Goal: Check status: Check status

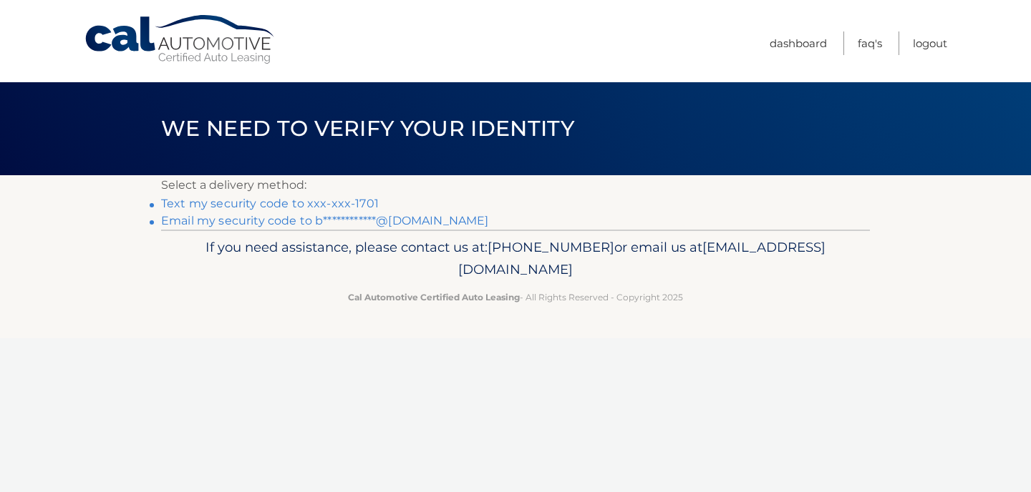
click at [333, 199] on link "Text my security code to xxx-xxx-1701" at bounding box center [270, 204] width 218 height 14
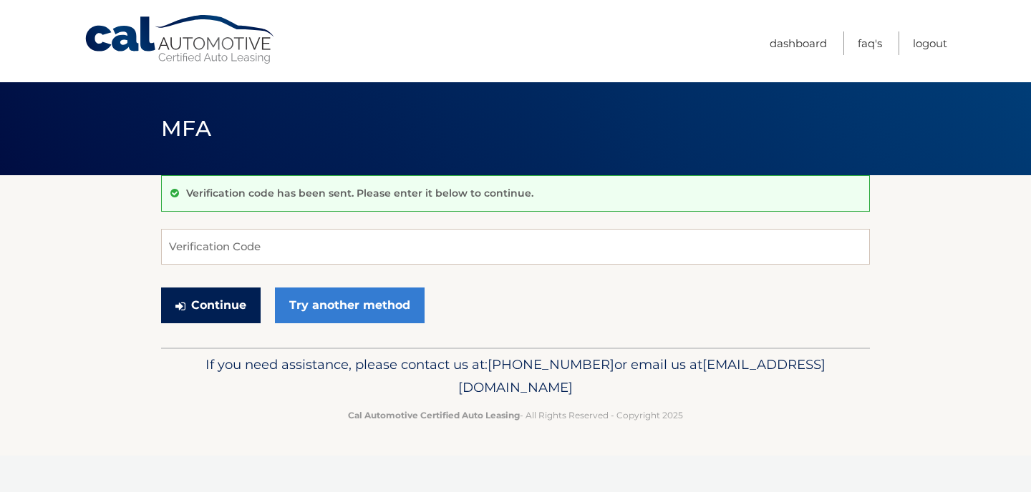
click at [231, 309] on button "Continue" at bounding box center [210, 306] width 99 height 36
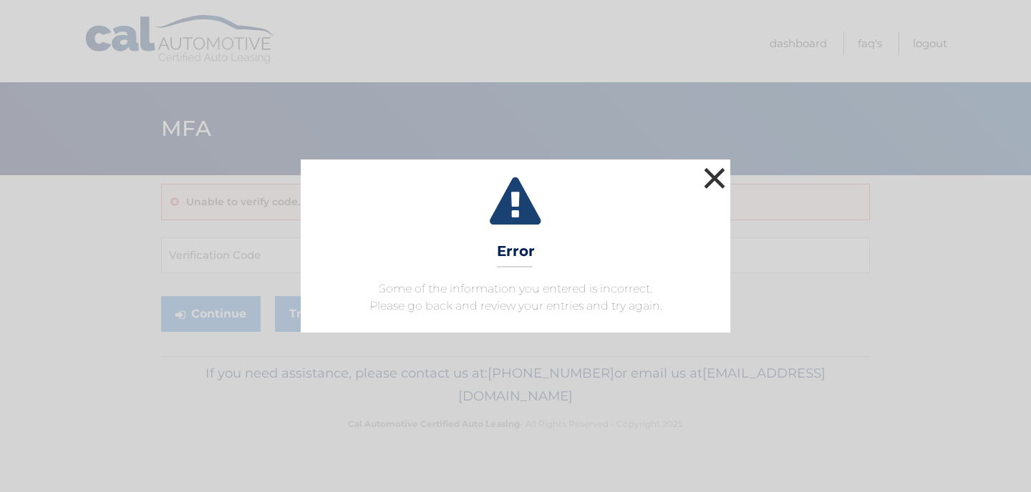
click at [720, 178] on button "×" at bounding box center [714, 178] width 29 height 29
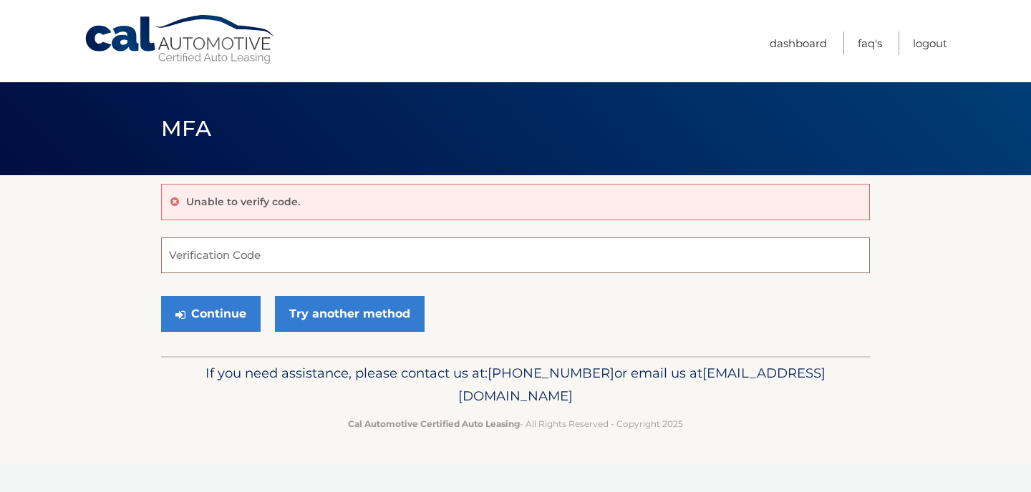
click at [248, 261] on input "Verification Code" at bounding box center [515, 256] width 709 height 36
type input "746255"
click at [215, 314] on button "Continue" at bounding box center [210, 314] width 99 height 36
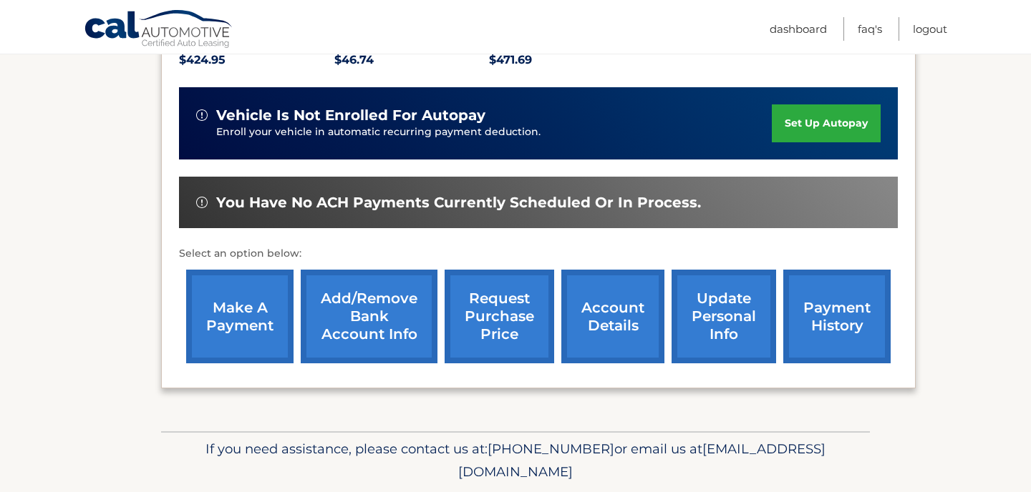
scroll to position [344, 0]
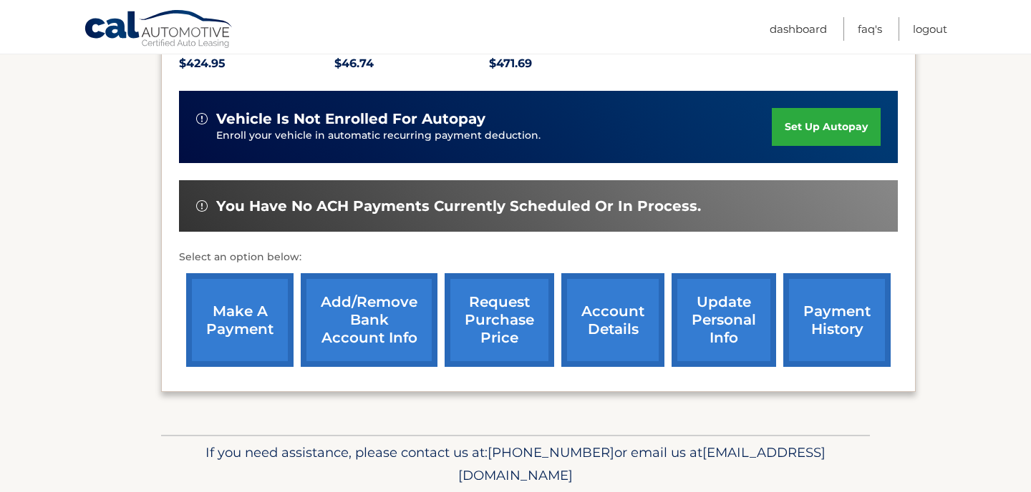
click at [256, 331] on link "make a payment" at bounding box center [239, 320] width 107 height 94
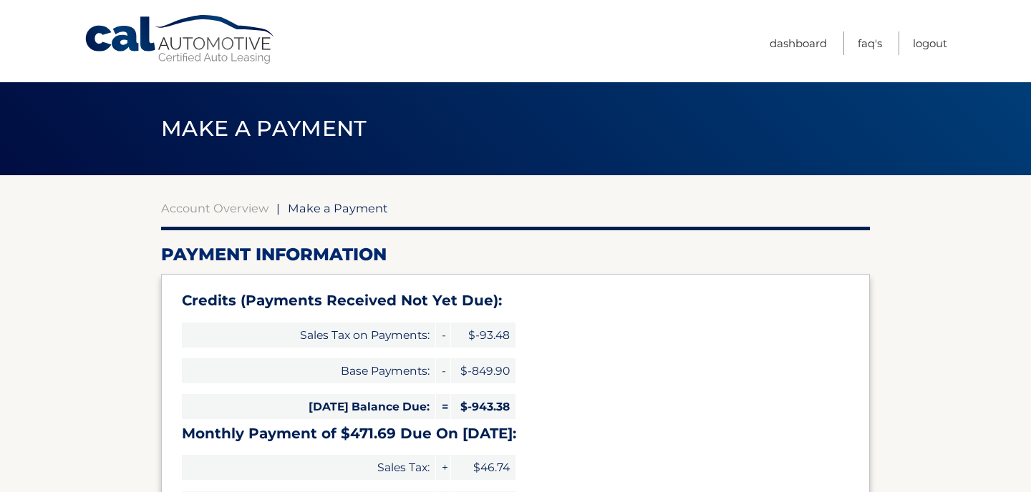
select select "MDNjYWNmMTAtNjYwMi00M2U3LWIxMTEtY2IxMTY3OTA3MjU5"
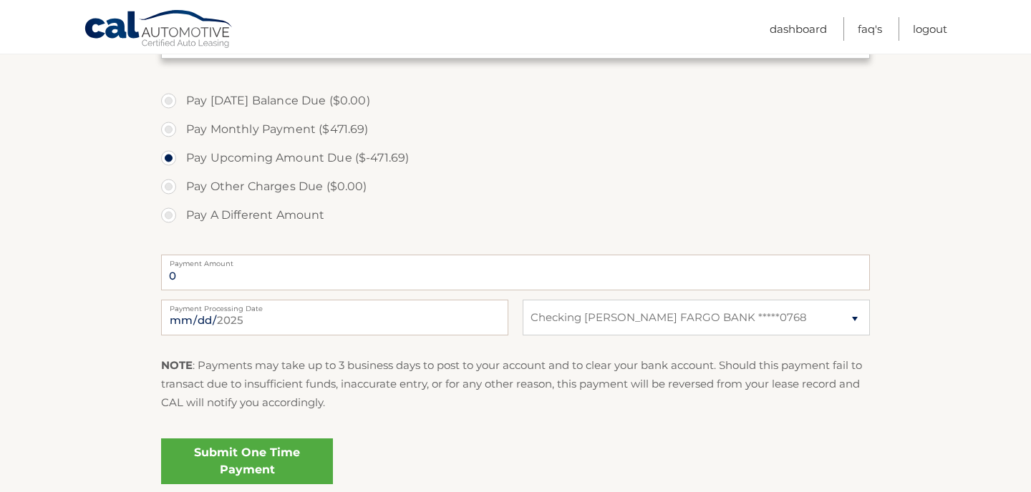
scroll to position [627, 0]
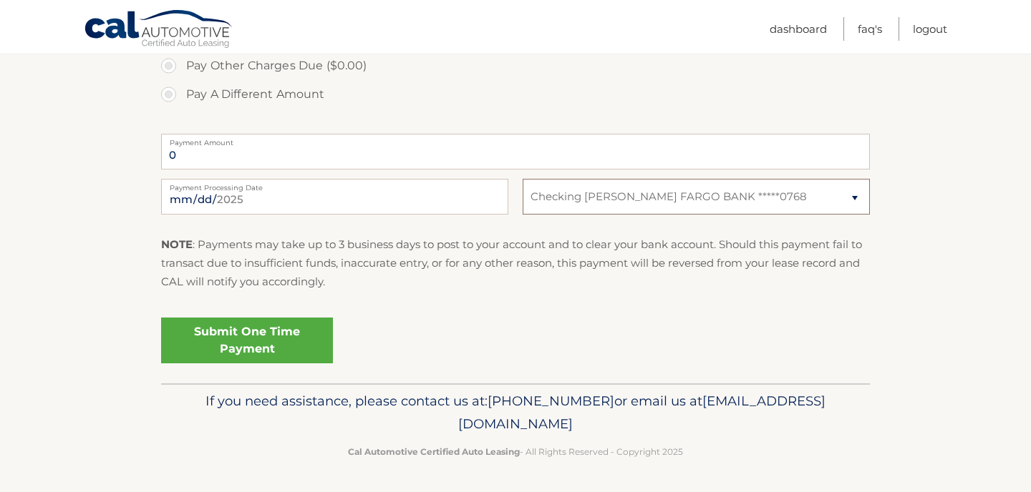
click at [568, 195] on select "Select Bank Account Checking WELLS FARGO BANK *****0768" at bounding box center [696, 197] width 347 height 36
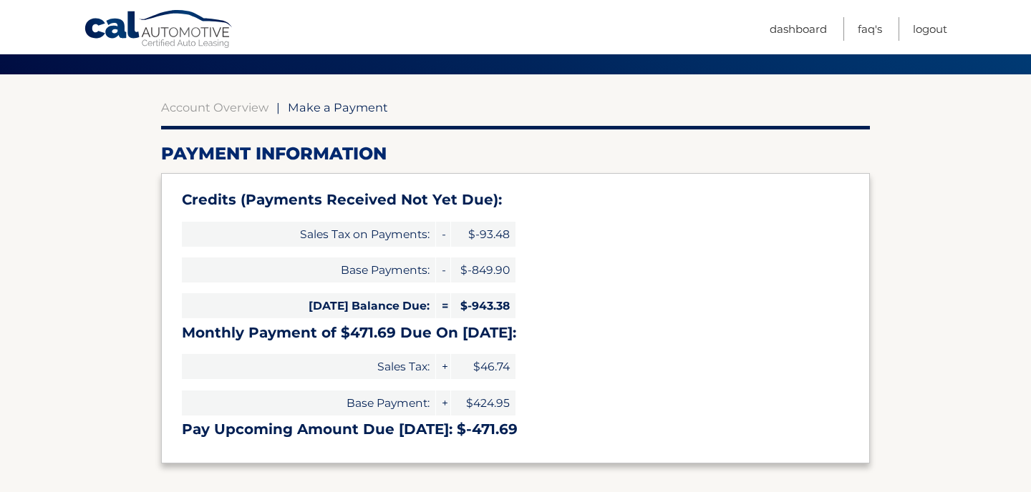
scroll to position [103, 0]
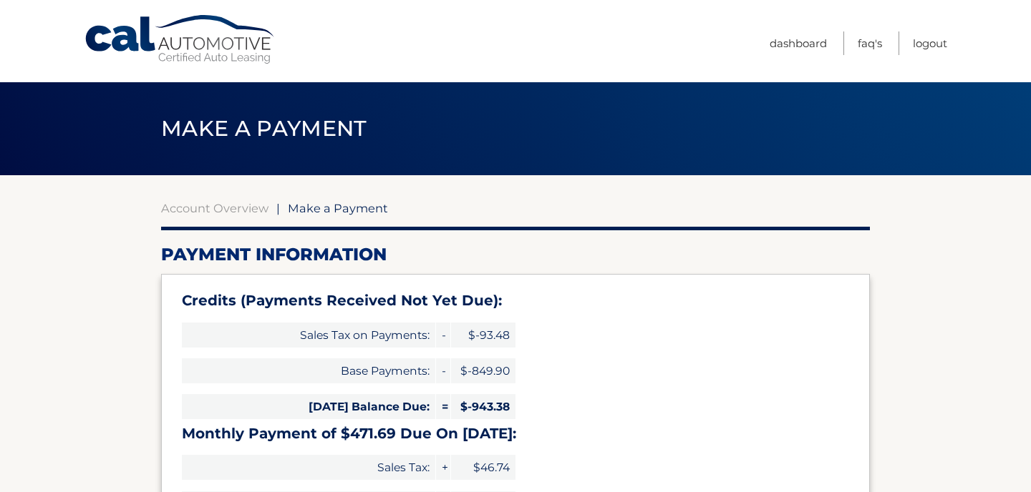
select select "MDNjYWNmMTAtNjYwMi00M2U3LWIxMTEtY2IxMTY3OTA3MjU5"
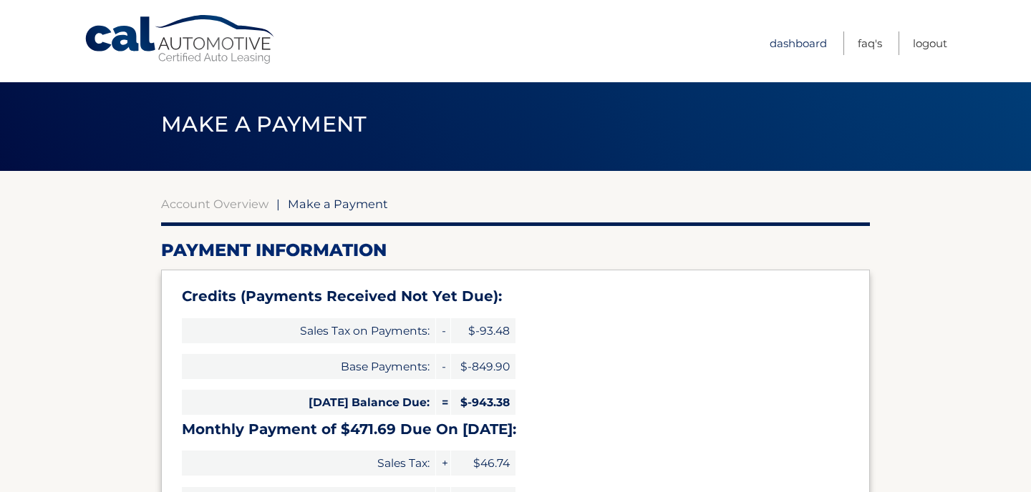
click at [805, 35] on link "Dashboard" at bounding box center [797, 43] width 57 height 24
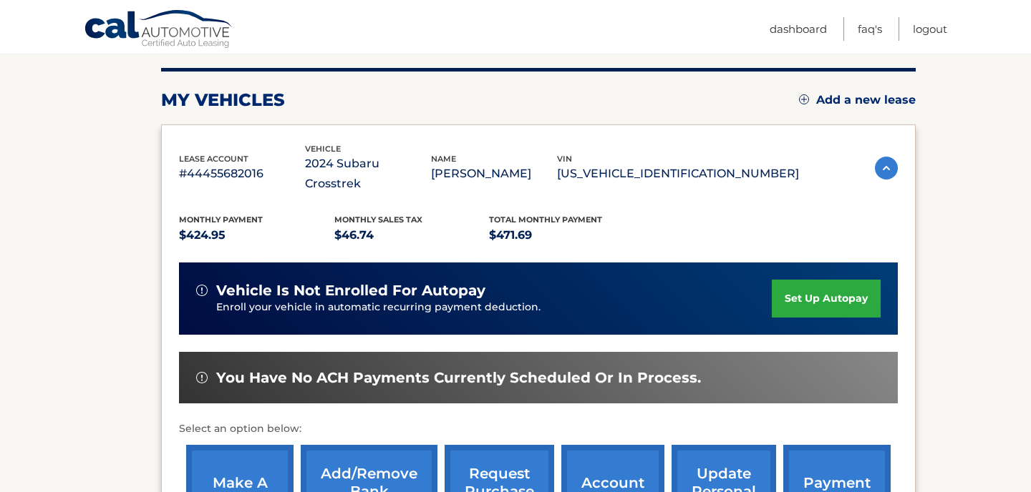
scroll to position [138, 0]
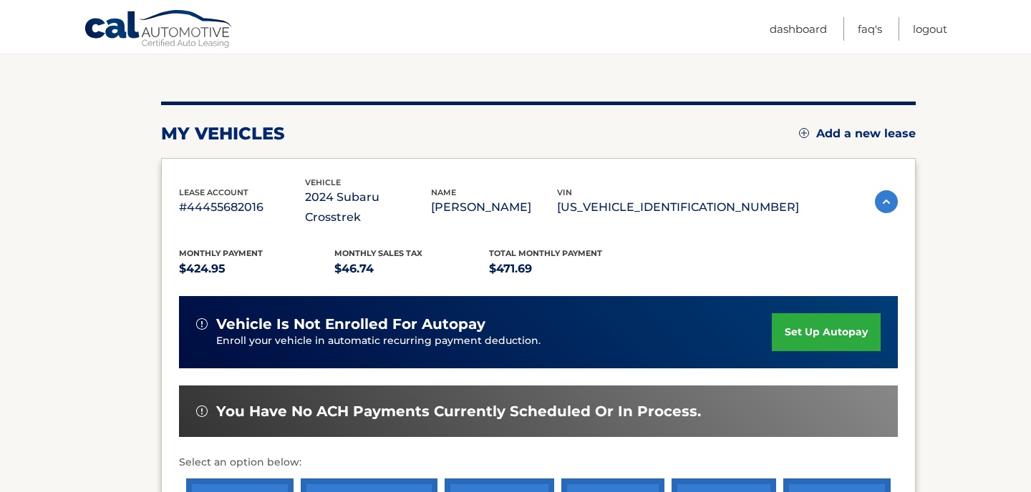
click at [413, 205] on p "2024 Subaru Crosstrek" at bounding box center [368, 208] width 126 height 40
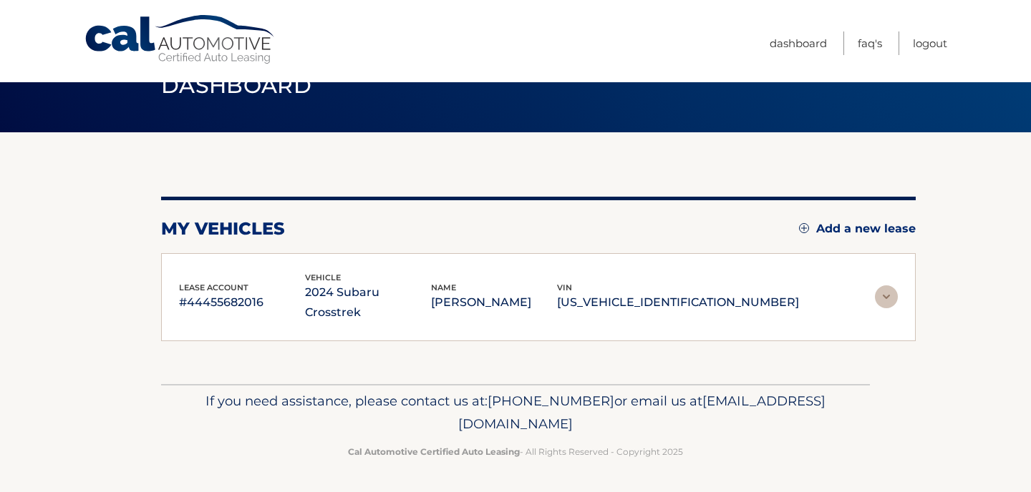
scroll to position [42, 0]
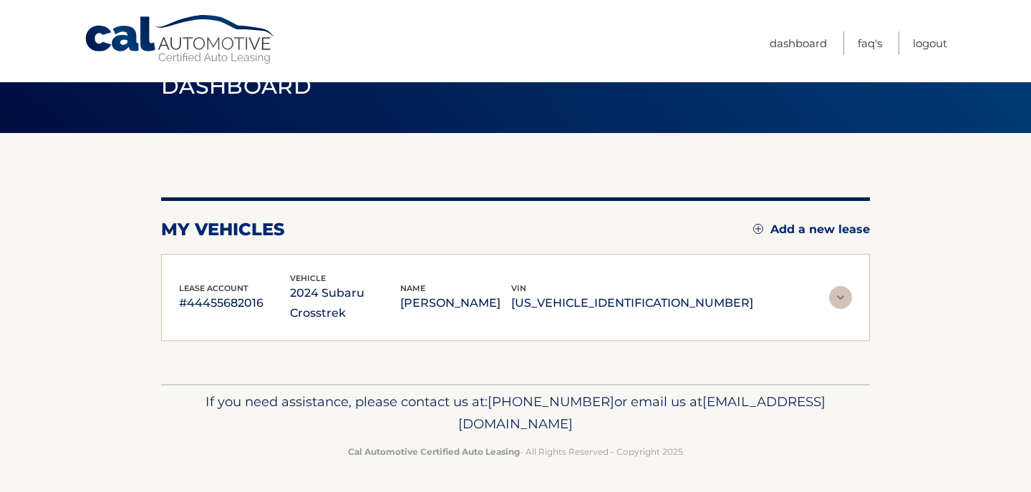
click at [846, 298] on img at bounding box center [840, 297] width 23 height 23
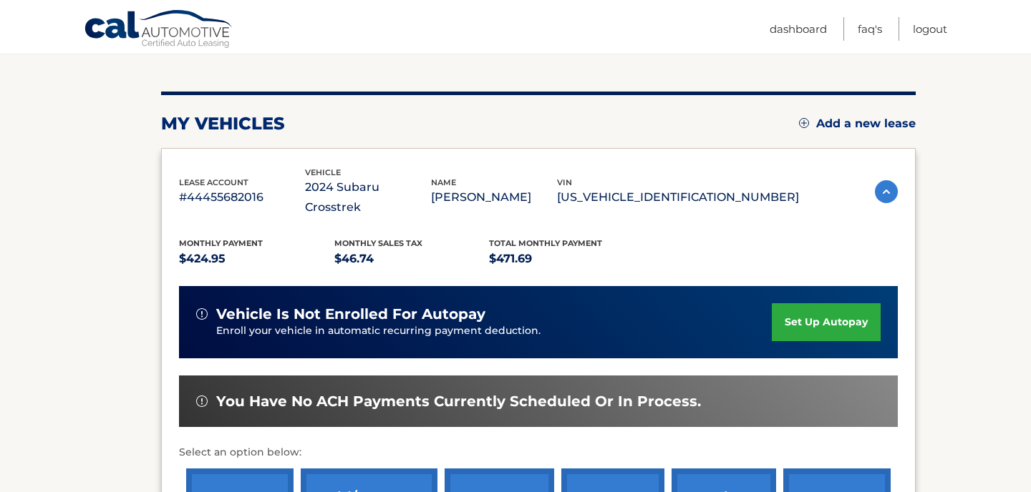
scroll to position [160, 0]
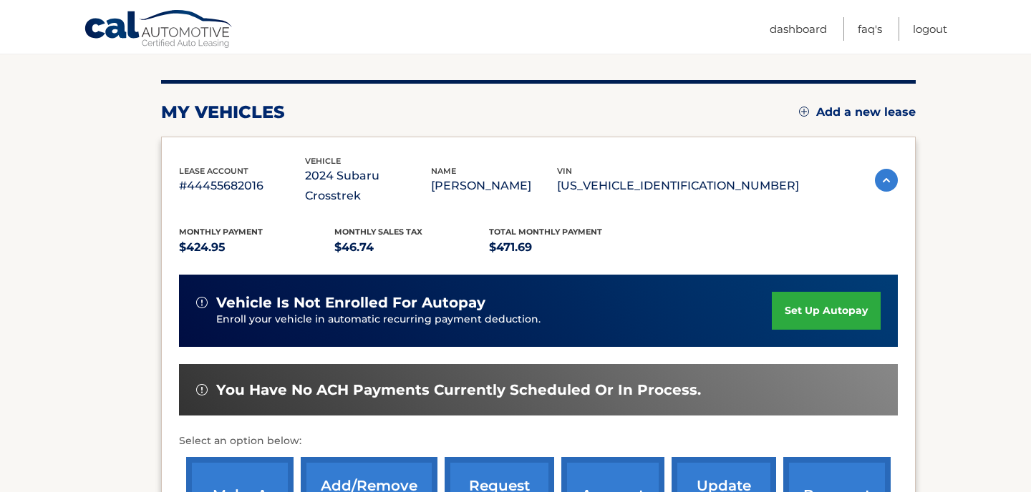
click at [676, 186] on p "[US_VEHICLE_IDENTIFICATION_NUMBER]" at bounding box center [678, 186] width 242 height 20
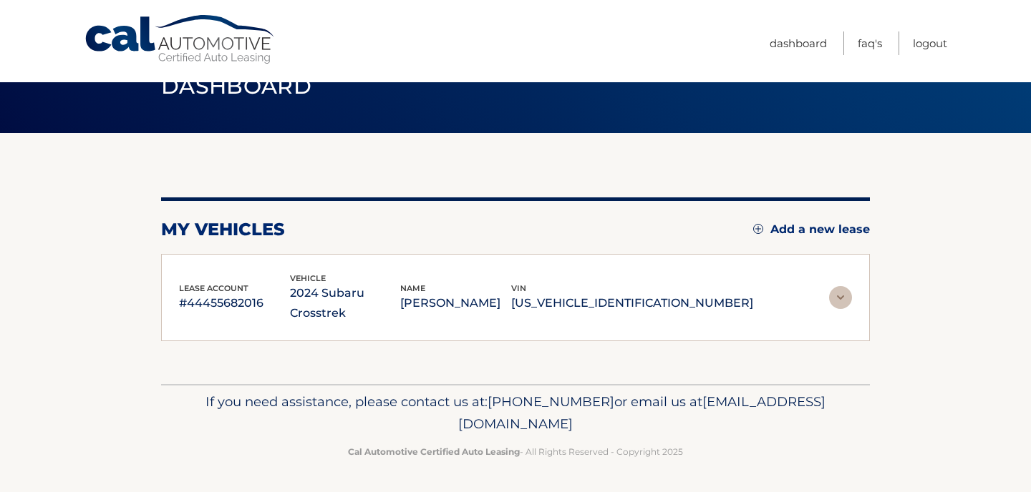
click at [278, 276] on div "lease account #44455682016 vehicle 2024 Subaru Crosstrek name NICOLETTE BURGESS…" at bounding box center [466, 298] width 574 height 52
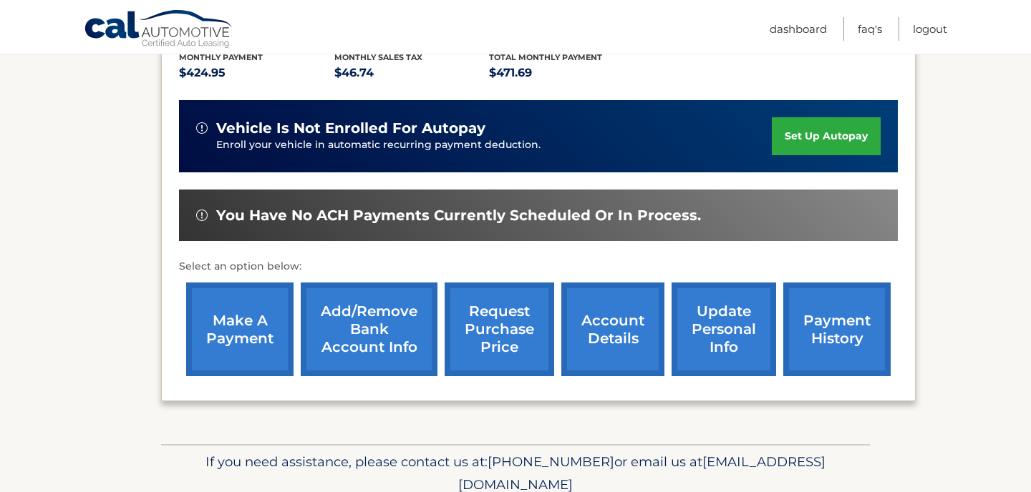
scroll to position [394, 0]
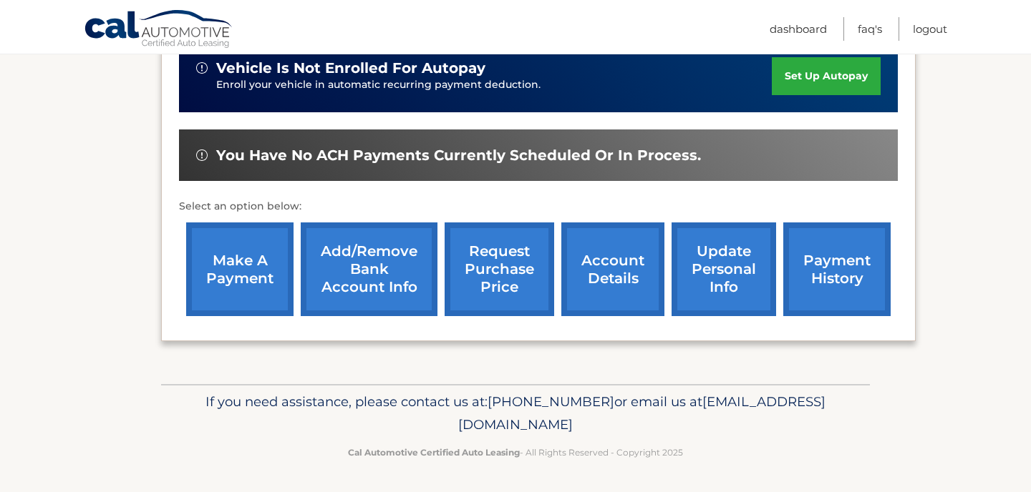
click at [661, 281] on link "account details" at bounding box center [612, 270] width 103 height 94
click at [629, 273] on link "account details" at bounding box center [612, 270] width 103 height 94
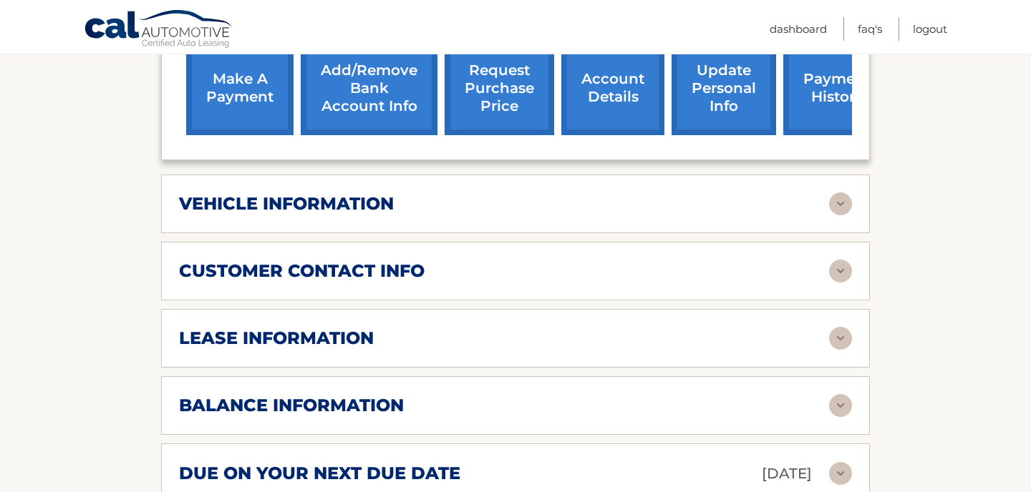
scroll to position [598, 0]
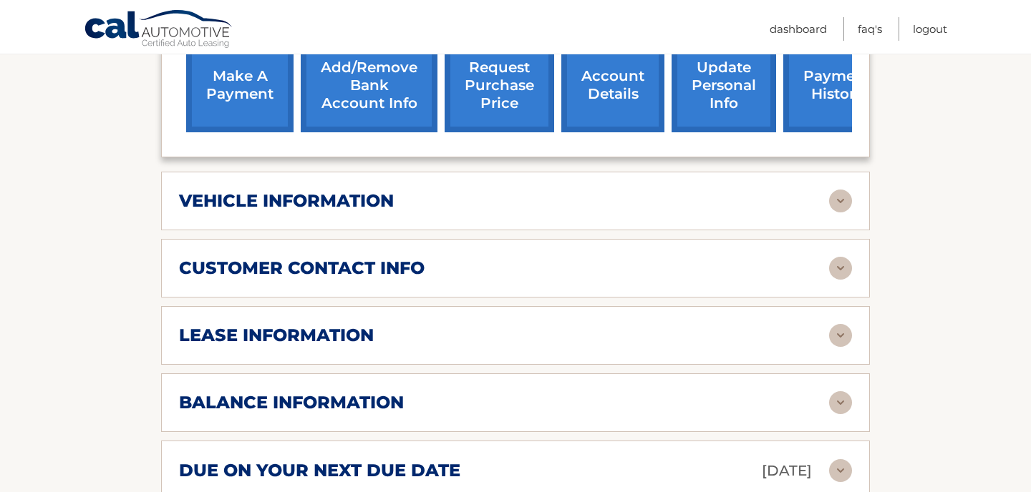
click at [578, 324] on div "lease information" at bounding box center [515, 335] width 673 height 23
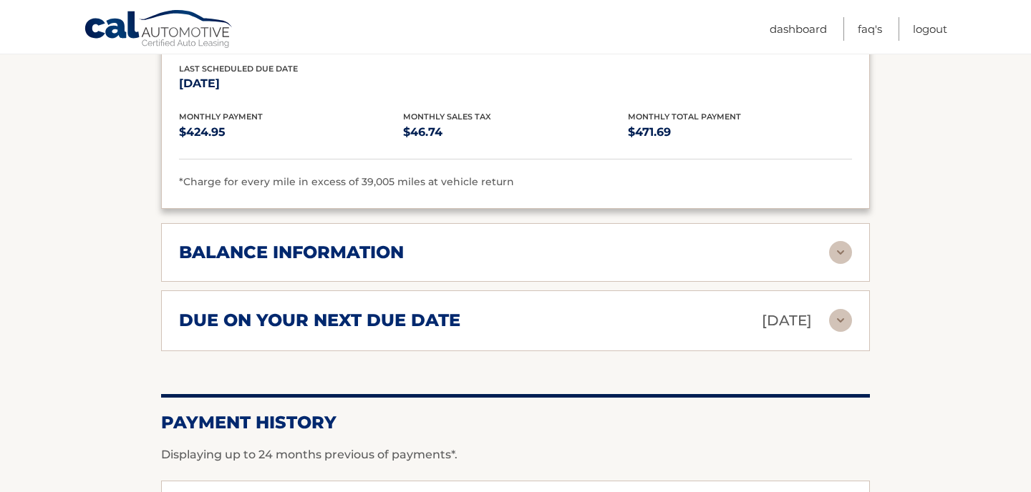
scroll to position [1015, 0]
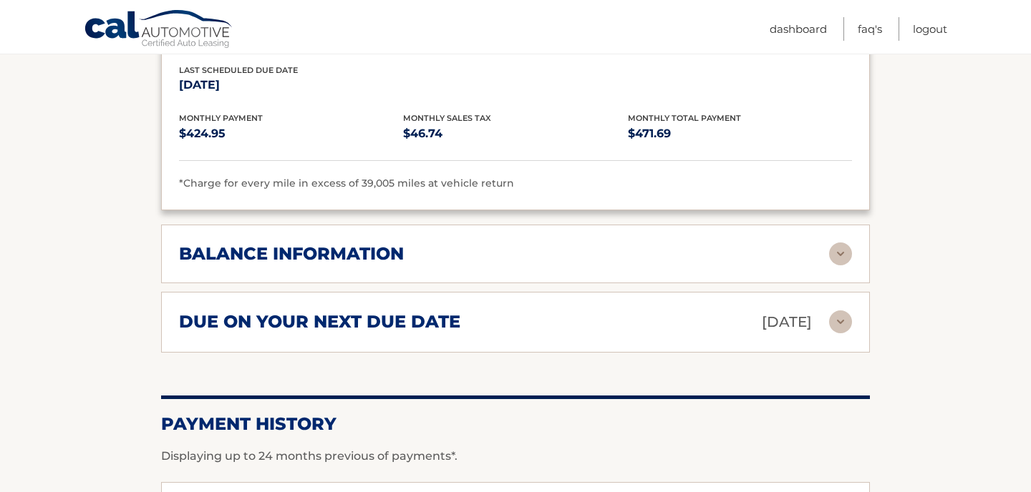
click at [590, 270] on div "balance information Payments Received 21 Payments Remaining 18 Next Payment wil…" at bounding box center [515, 254] width 709 height 59
click at [585, 258] on div "balance information" at bounding box center [504, 253] width 650 height 21
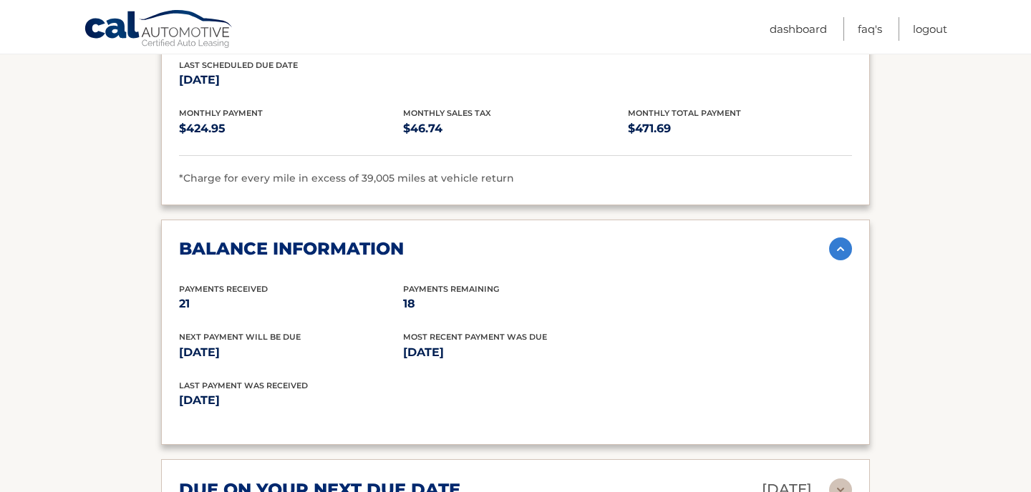
scroll to position [1021, 0]
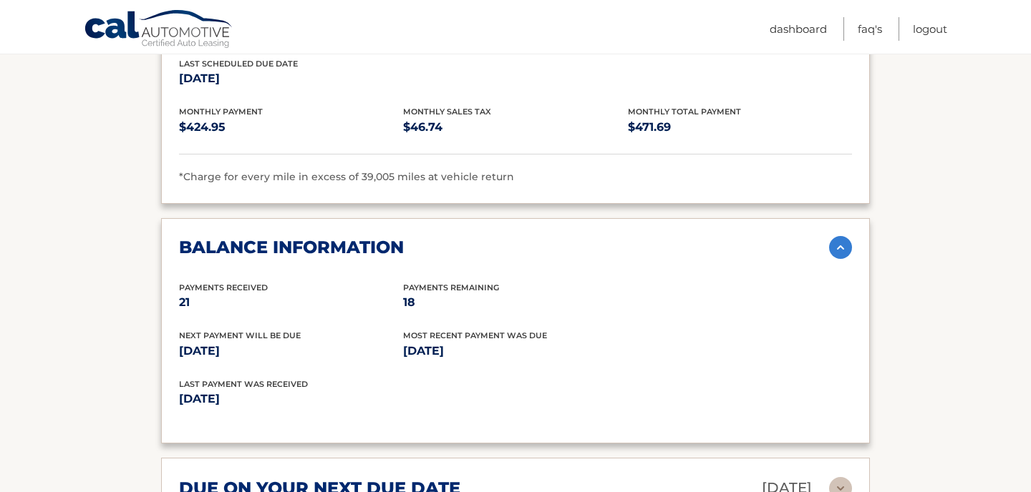
drag, startPoint x: 417, startPoint y: 301, endPoint x: 404, endPoint y: 301, distance: 13.6
click at [404, 301] on p "18" at bounding box center [515, 303] width 224 height 20
copy p "18"
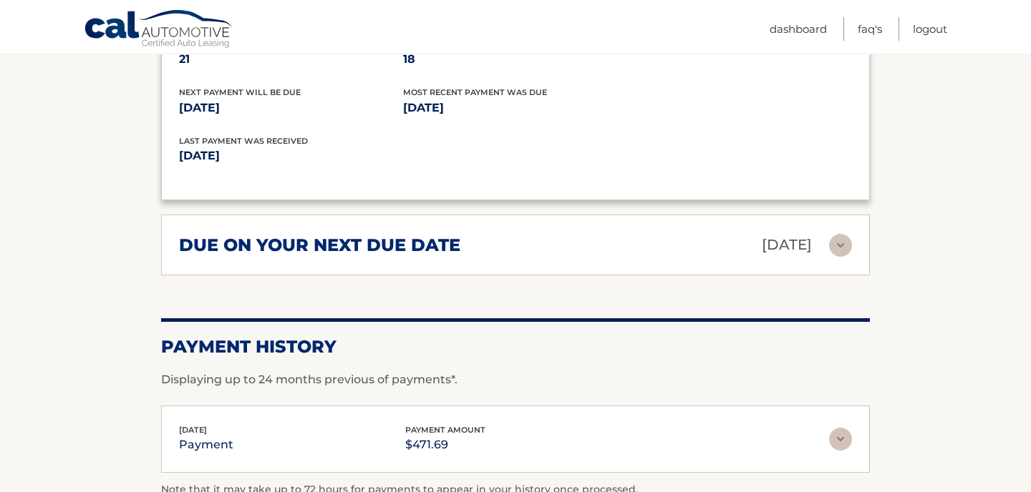
scroll to position [1266, 0]
click at [526, 227] on div "due on your next due date Sep 05, 2025 Late Charges $0.00 Miscellaneous Charges…" at bounding box center [515, 244] width 709 height 61
click at [523, 248] on div "due on your next due date Sep 05, 2025" at bounding box center [504, 244] width 650 height 25
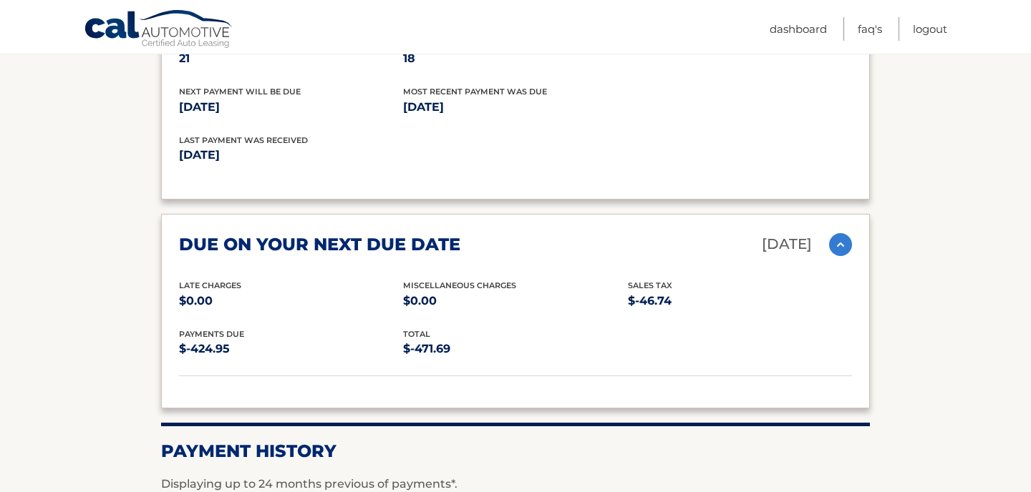
click at [503, 256] on div "due on your next due date Sep 05, 2025 Late Charges $0.00 Miscellaneous Charges…" at bounding box center [515, 311] width 709 height 195
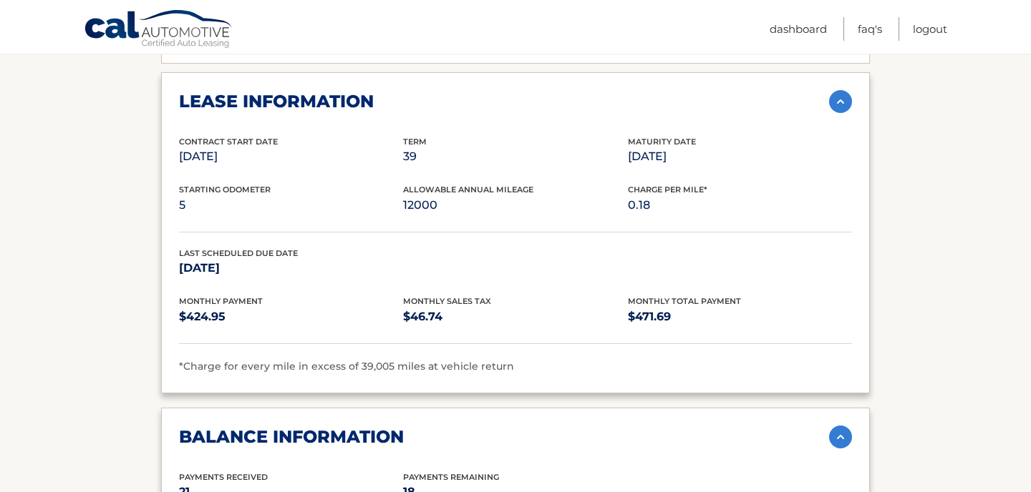
scroll to position [844, 0]
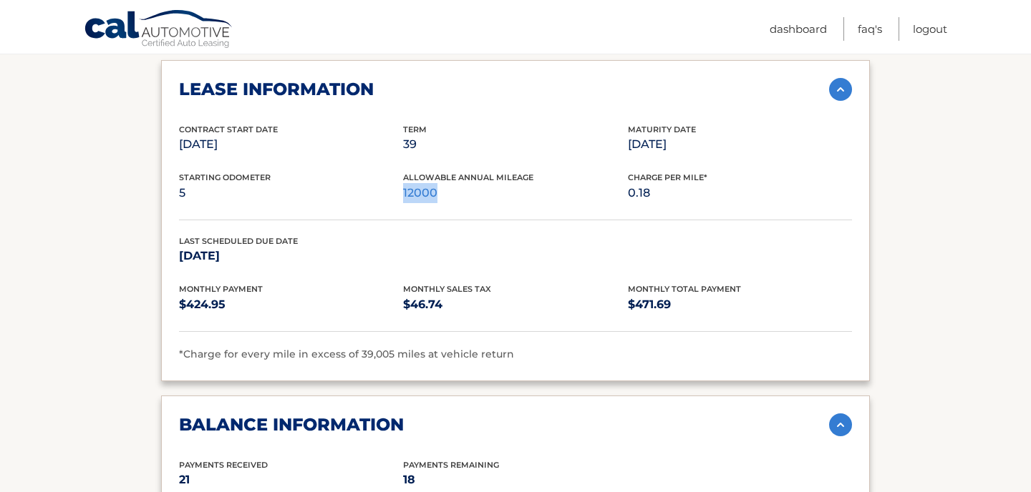
drag, startPoint x: 441, startPoint y: 190, endPoint x: 403, endPoint y: 197, distance: 38.6
click at [403, 197] on p "12000" at bounding box center [515, 193] width 224 height 20
copy p "12000"
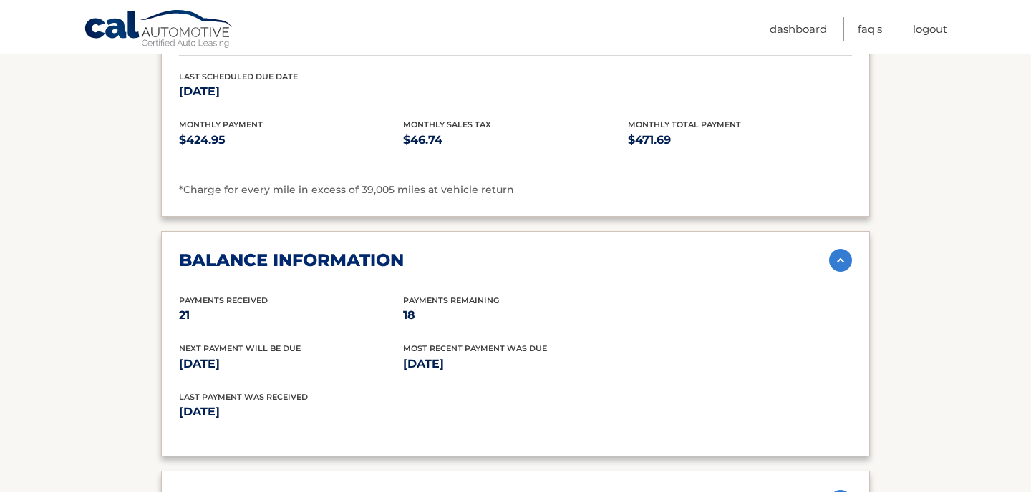
scroll to position [1068, 0]
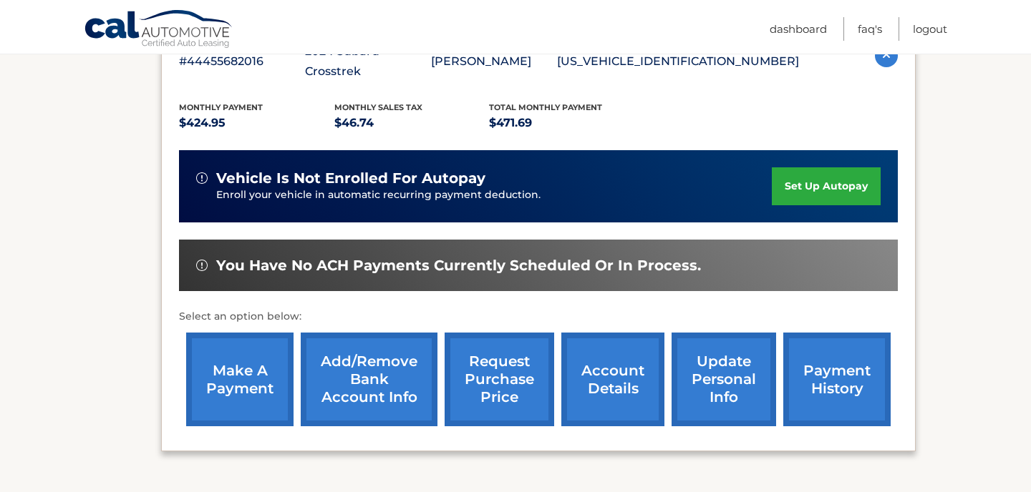
scroll to position [286, 0]
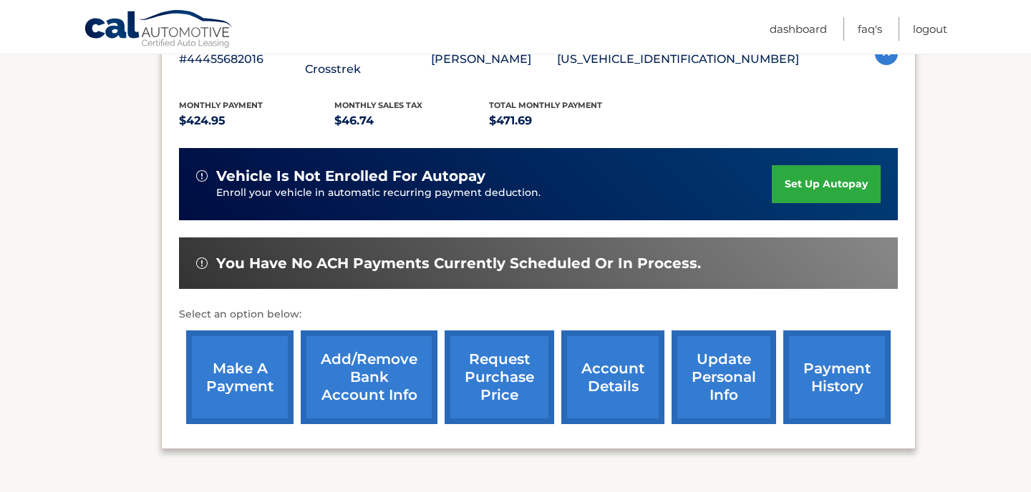
click at [627, 387] on link "account details" at bounding box center [612, 378] width 103 height 94
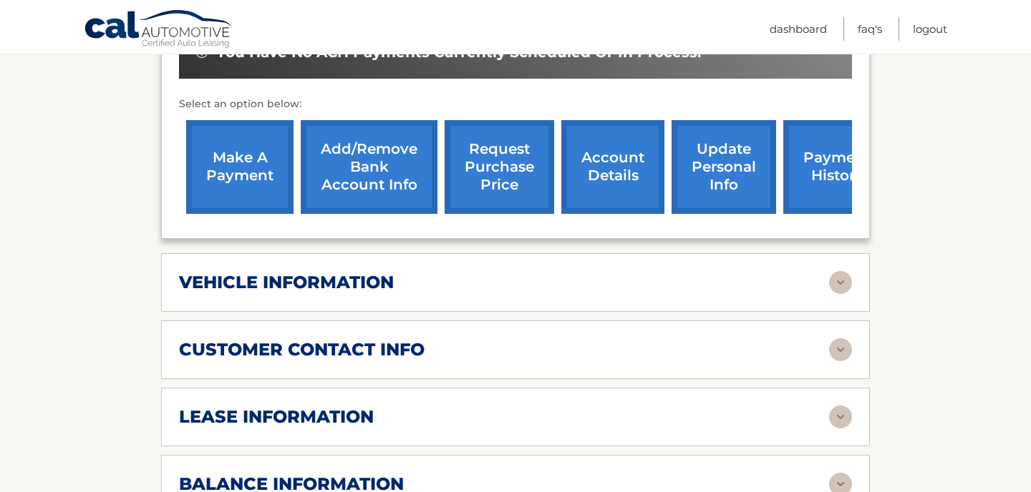
scroll to position [544, 0]
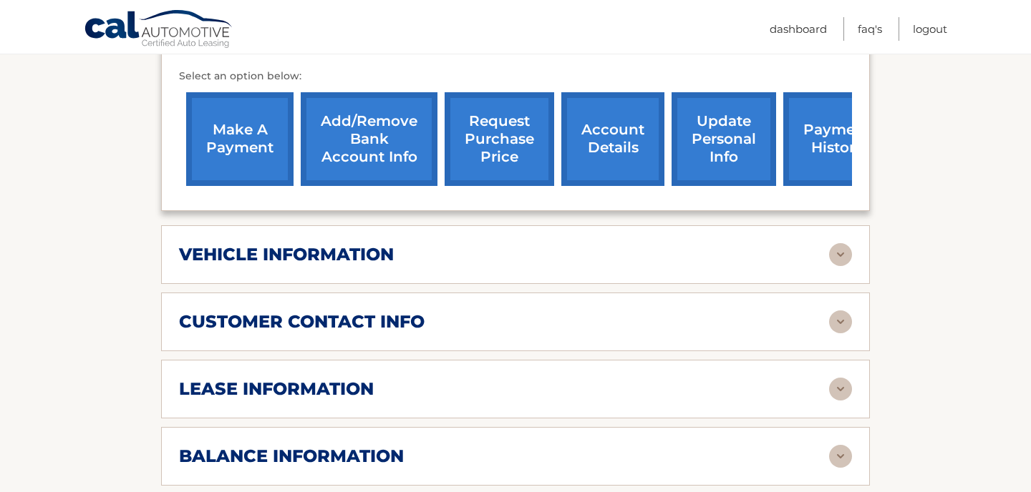
click at [839, 259] on img at bounding box center [840, 254] width 23 height 23
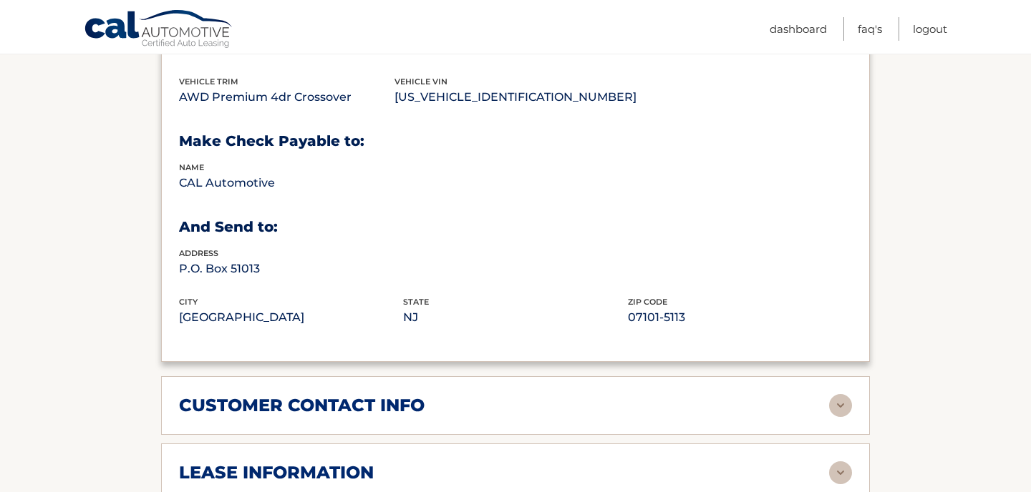
scroll to position [830, 0]
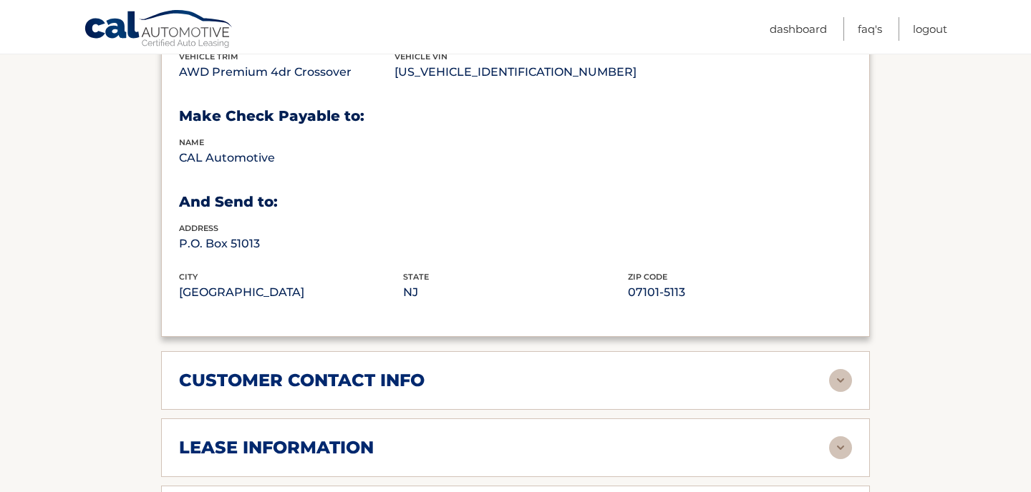
click at [976, 220] on section "Account Details | #44455682016 Back to Dashboard Manage Your Lease lease accoun…" at bounding box center [515, 133] width 1031 height 1577
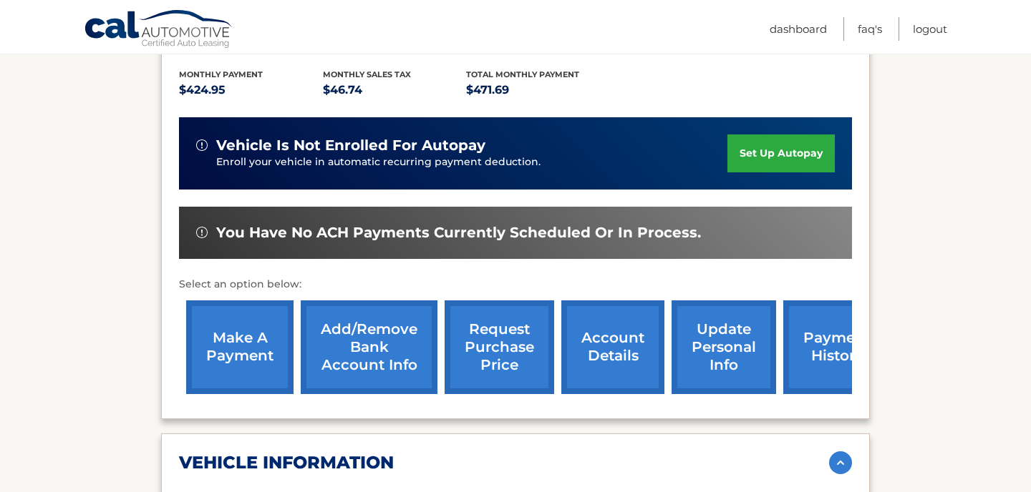
scroll to position [286, 0]
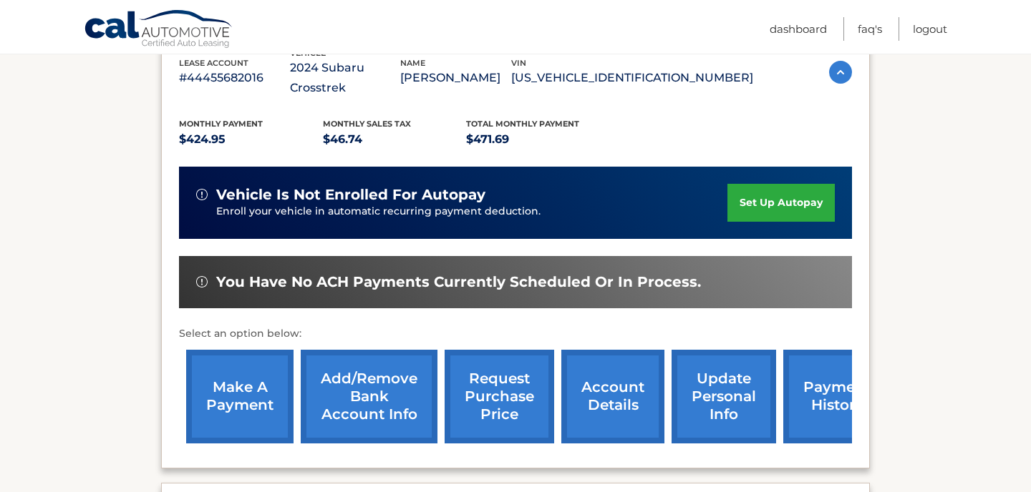
click at [233, 387] on link "make a payment" at bounding box center [239, 397] width 107 height 94
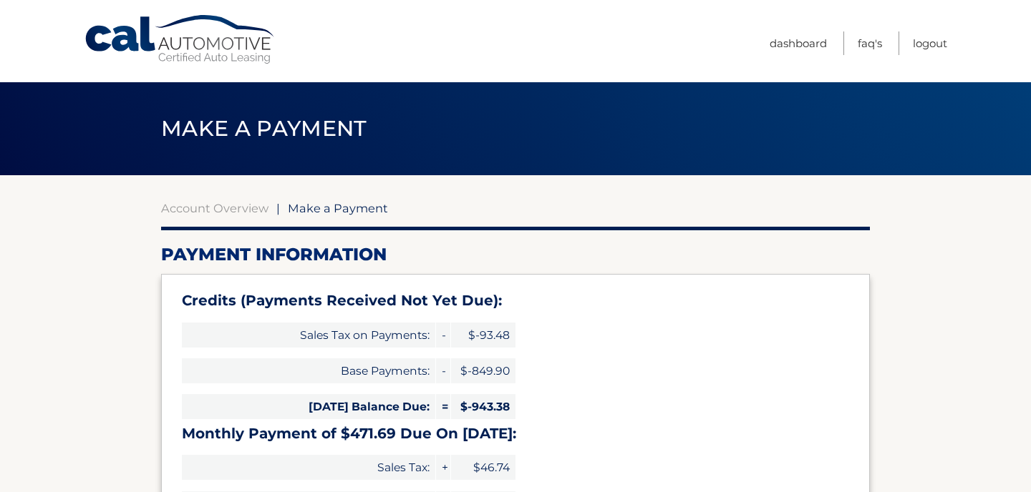
select select "MDNjYWNmMTAtNjYwMi00M2U3LWIxMTEtY2IxMTY3OTA3MjU5"
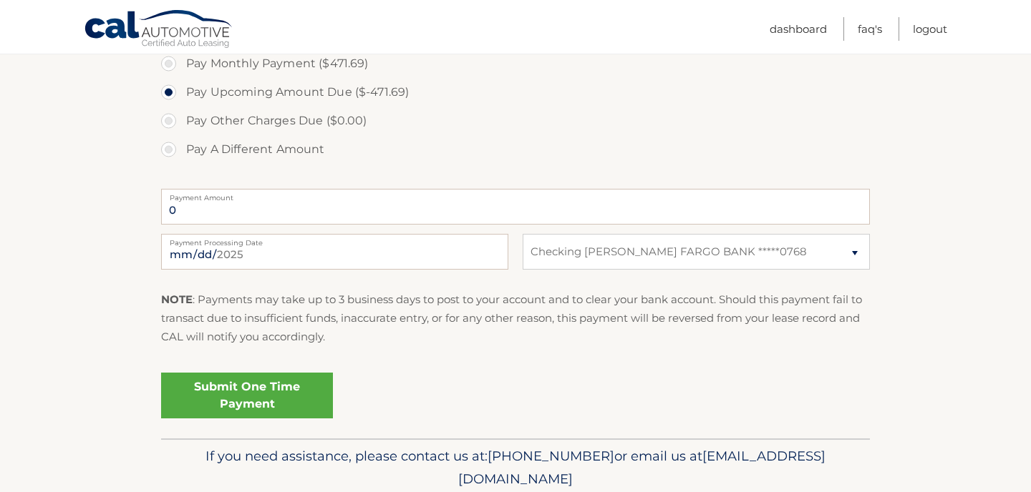
scroll to position [573, 0]
click at [810, 29] on link "Dashboard" at bounding box center [797, 29] width 57 height 24
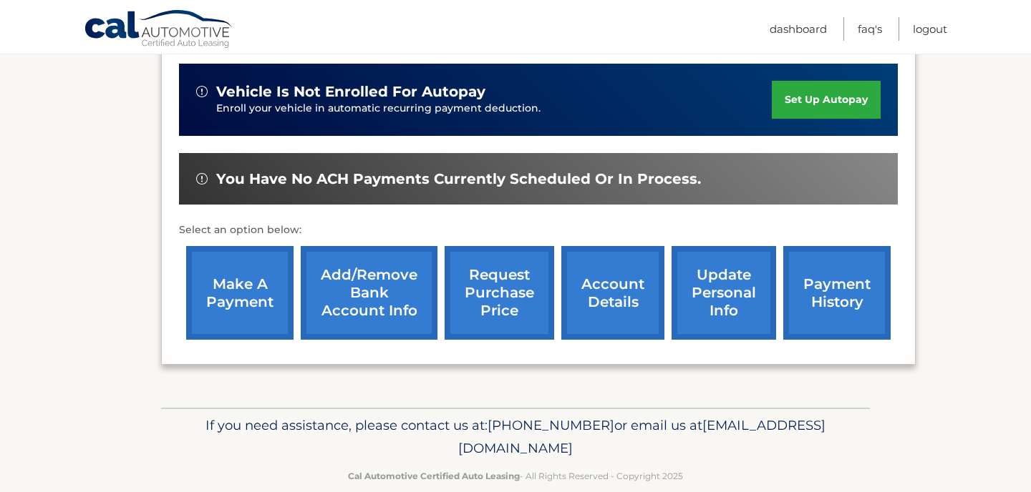
scroll to position [389, 0]
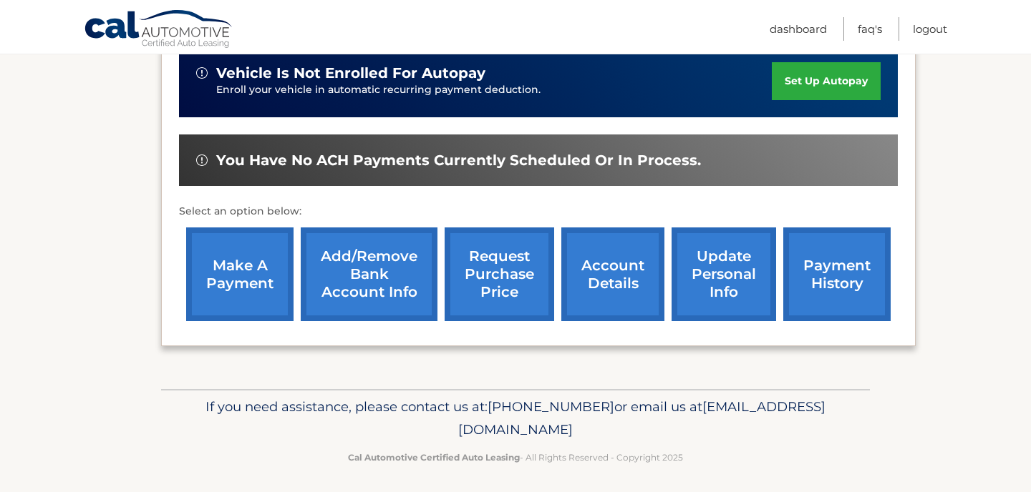
click at [621, 282] on link "account details" at bounding box center [612, 275] width 103 height 94
click at [812, 273] on link "payment history" at bounding box center [836, 275] width 107 height 94
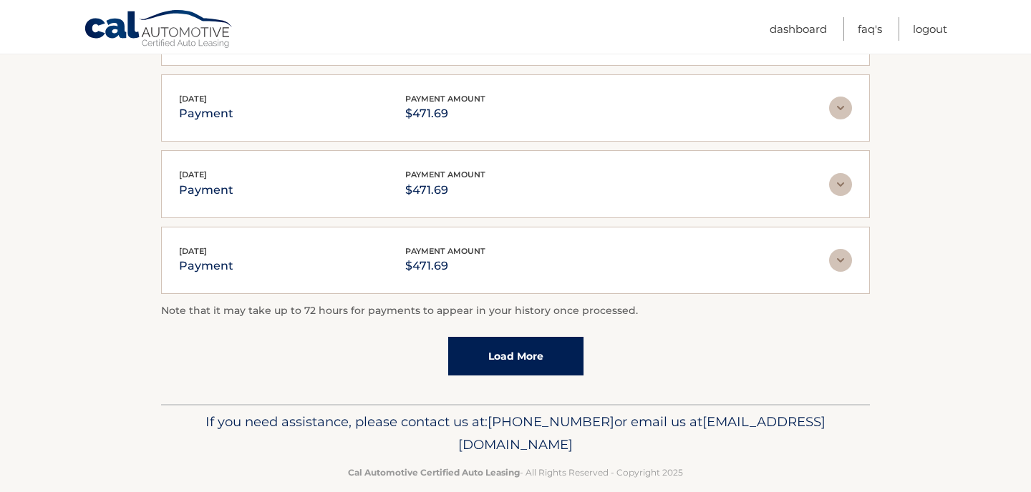
scroll to position [446, 0]
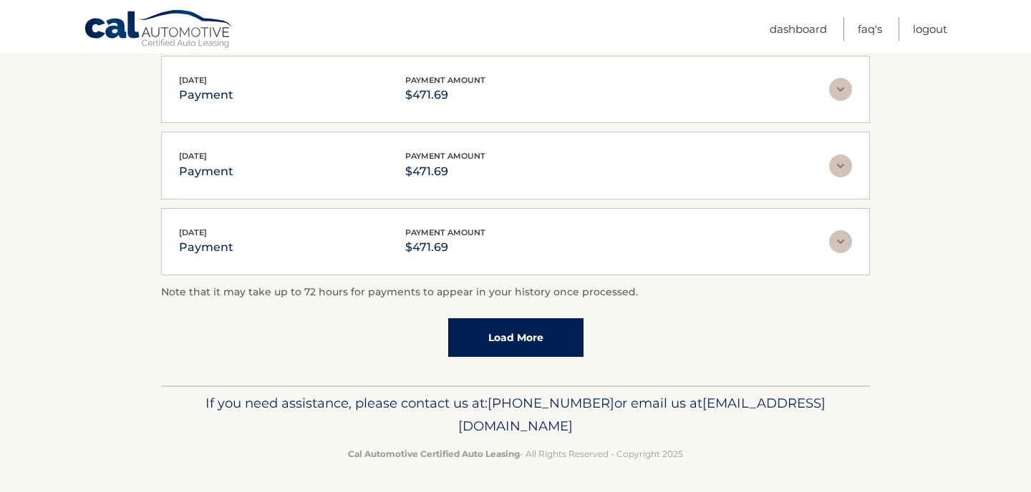
click at [522, 337] on link "Load More" at bounding box center [515, 338] width 135 height 39
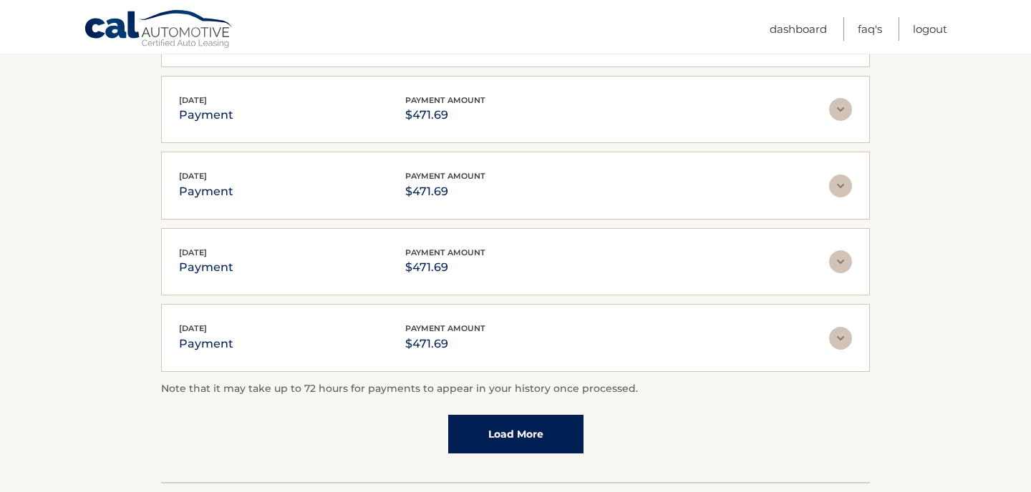
scroll to position [0, 0]
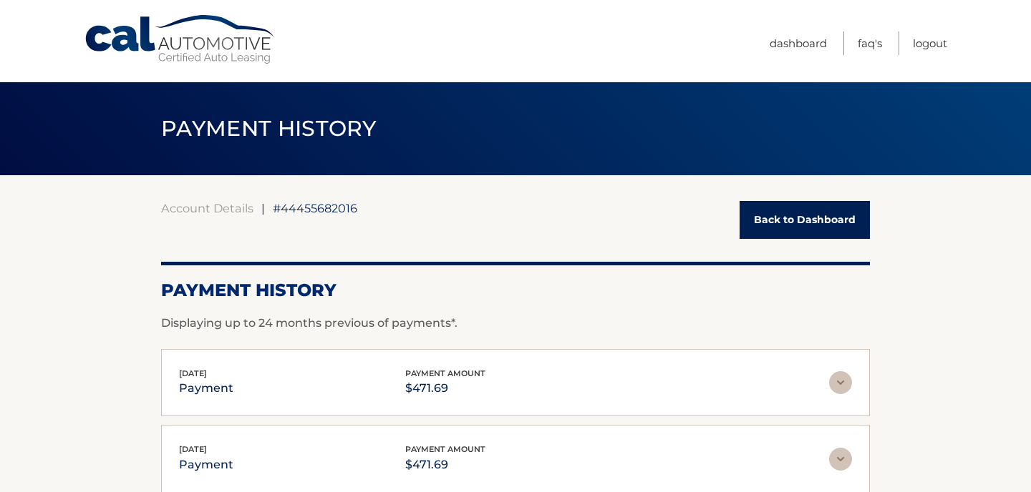
click at [773, 224] on link "Back to Dashboard" at bounding box center [804, 220] width 130 height 38
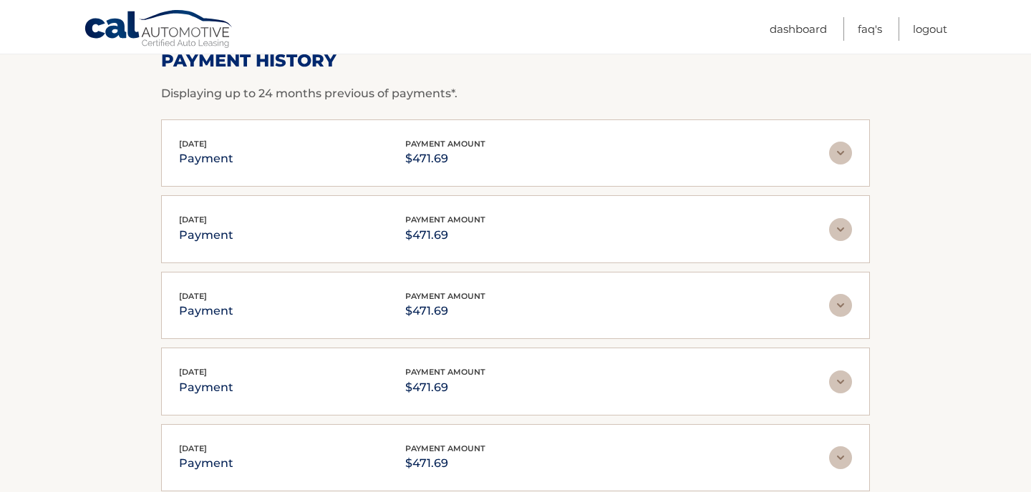
scroll to position [273, 0]
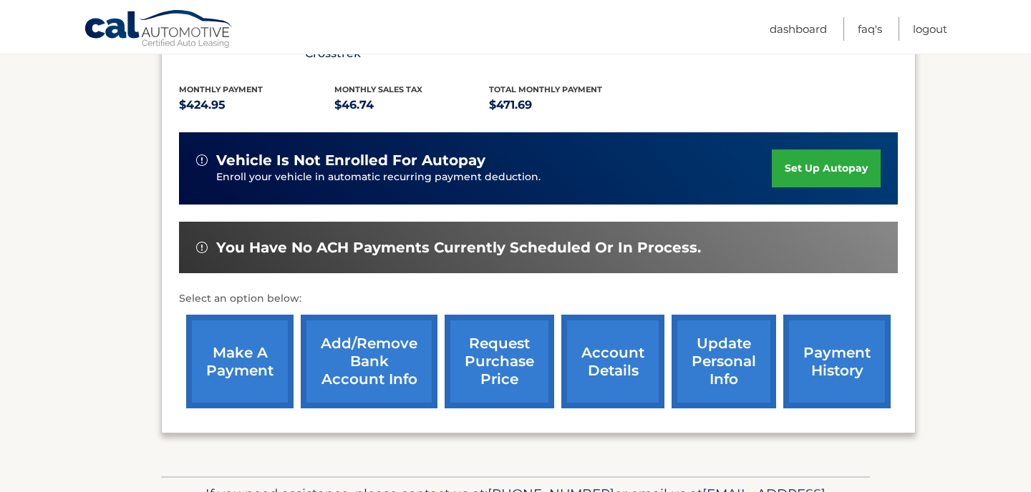
scroll to position [311, 0]
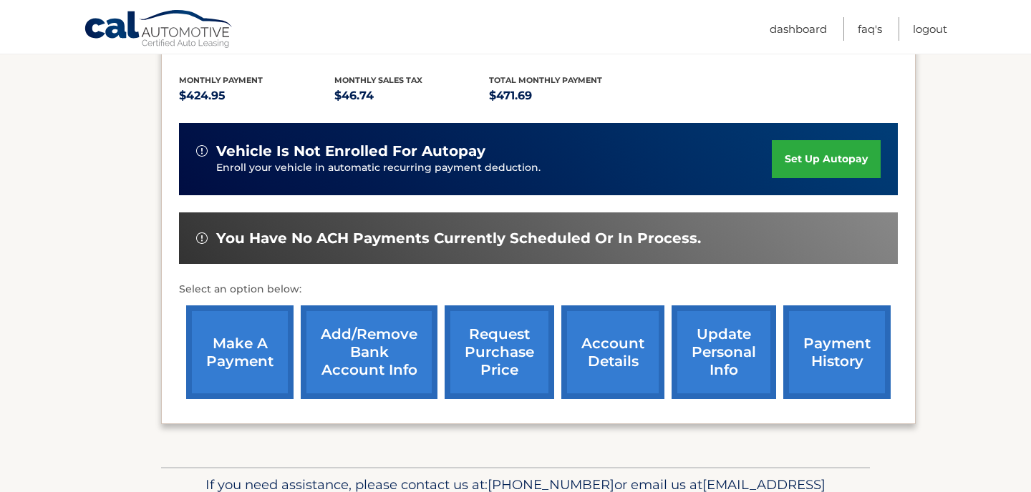
click at [849, 351] on link "payment history" at bounding box center [836, 353] width 107 height 94
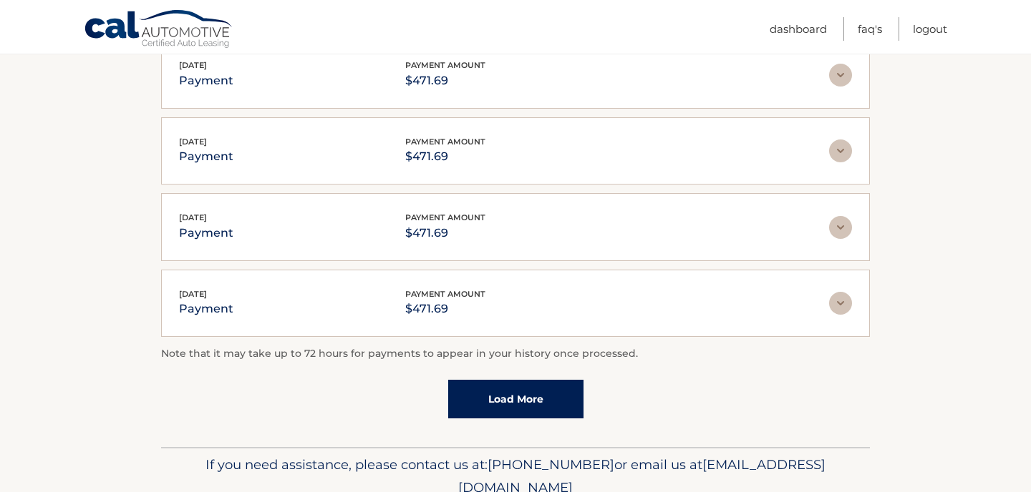
scroll to position [446, 0]
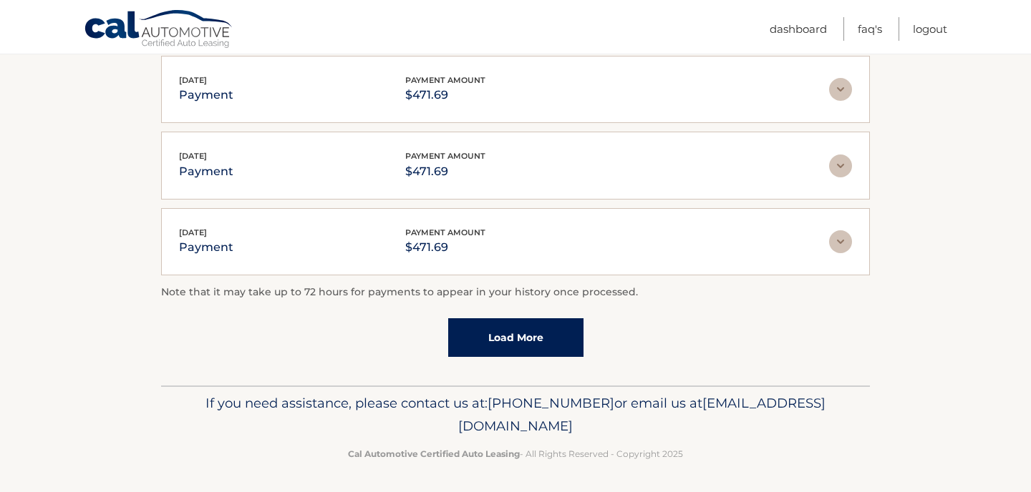
click at [493, 349] on link "Load More" at bounding box center [515, 338] width 135 height 39
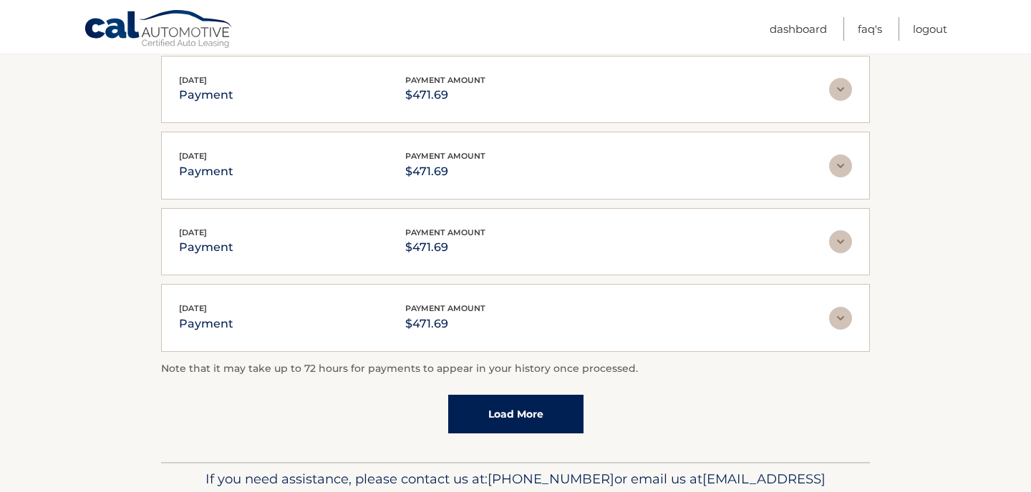
click at [498, 403] on link "Load More" at bounding box center [515, 414] width 135 height 39
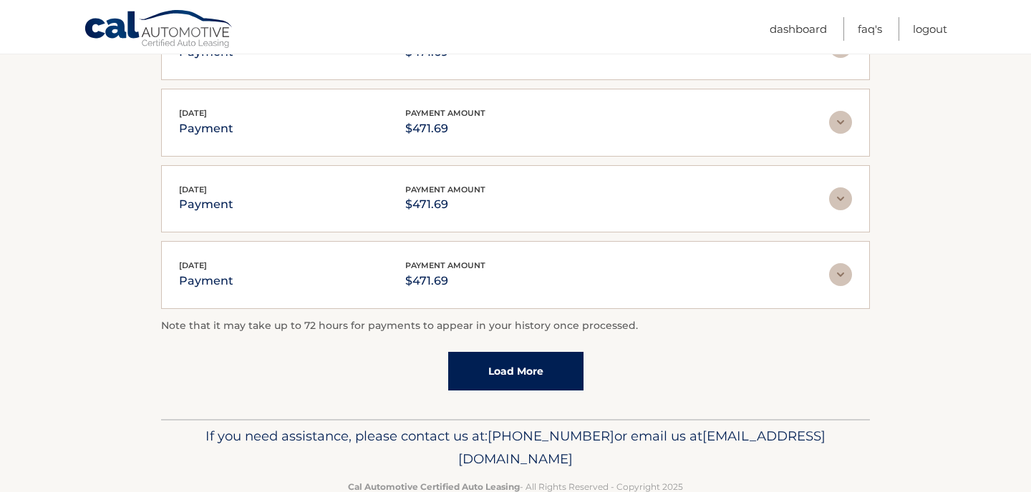
scroll to position [875, 0]
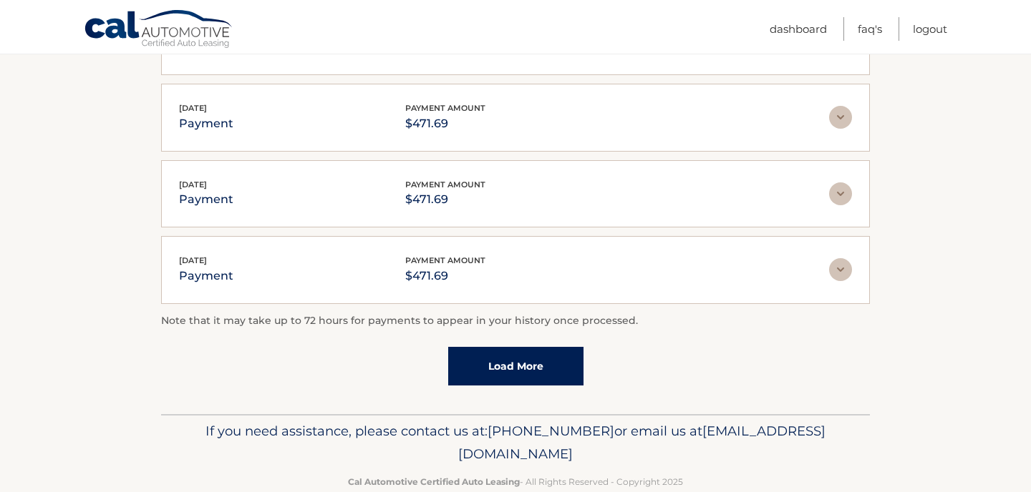
click at [523, 359] on link "Load More" at bounding box center [515, 366] width 135 height 39
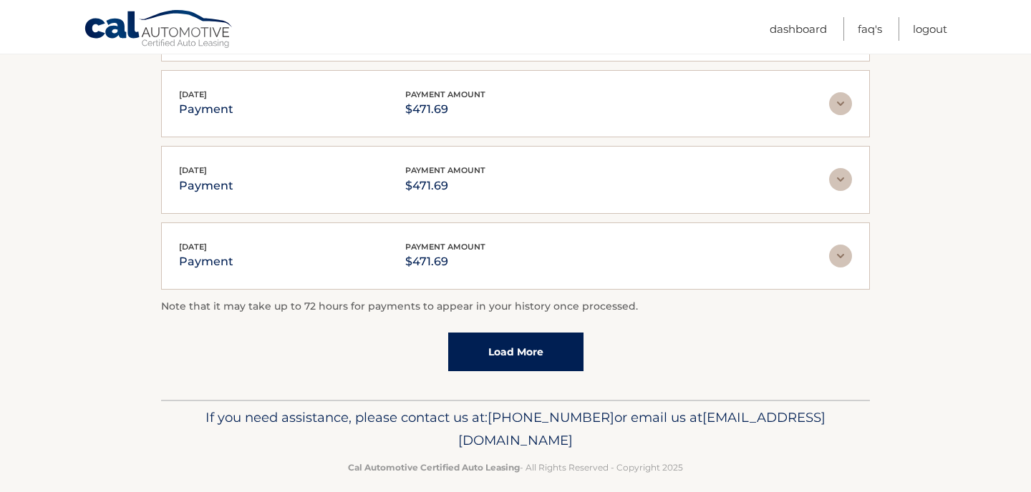
scroll to position [1274, 0]
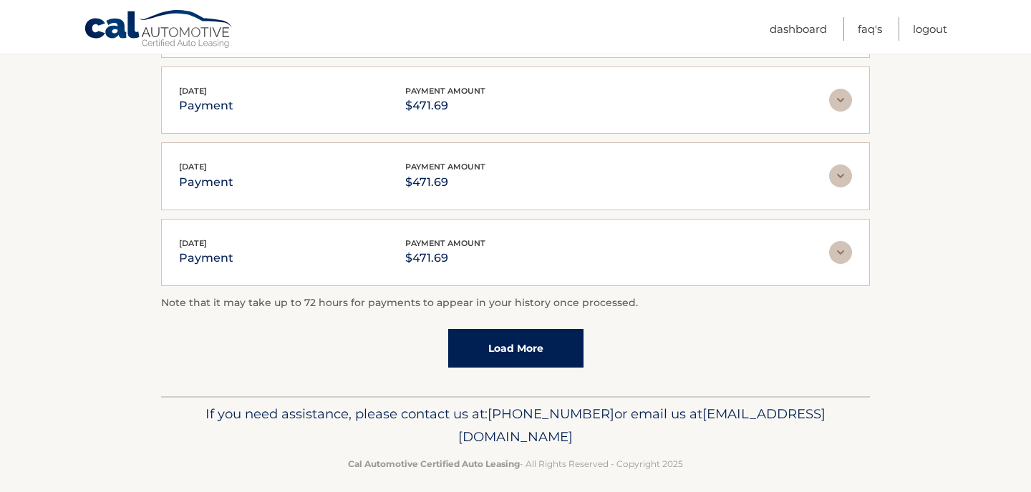
click at [526, 346] on link "Load More" at bounding box center [515, 348] width 135 height 39
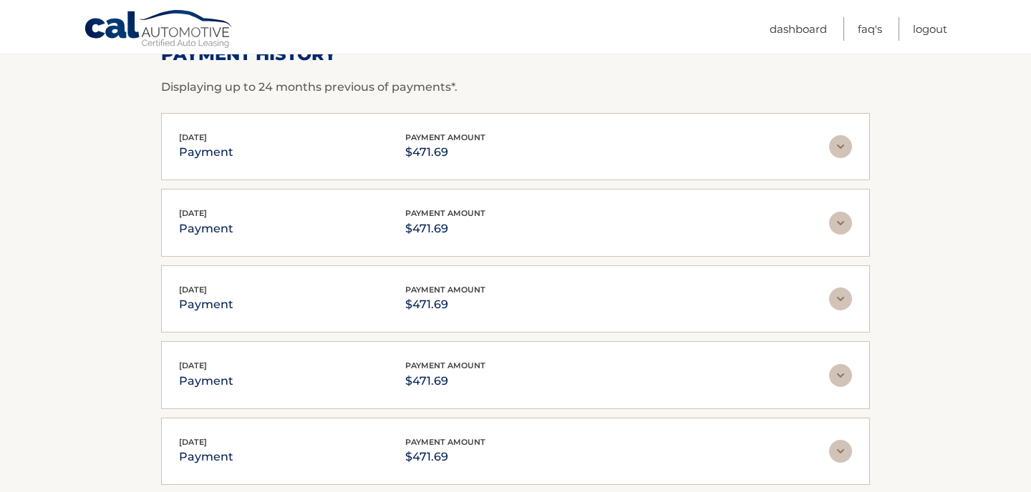
scroll to position [233, 0]
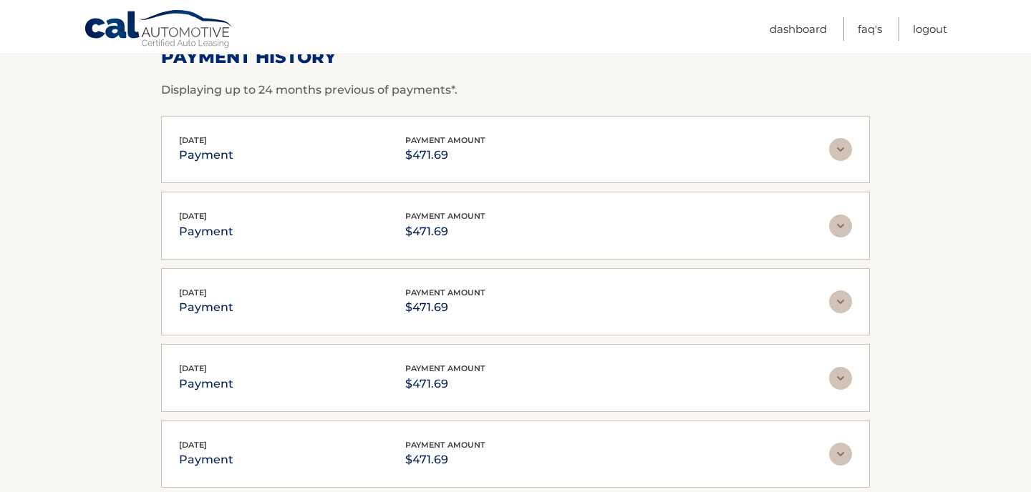
click at [314, 84] on p "Displaying up to 24 months previous of payments*." at bounding box center [515, 90] width 709 height 17
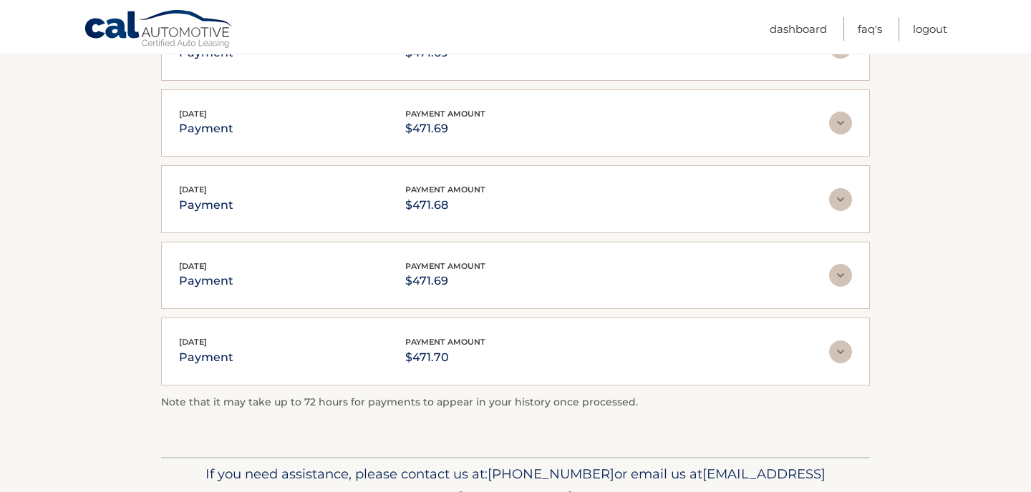
scroll to position [1551, 0]
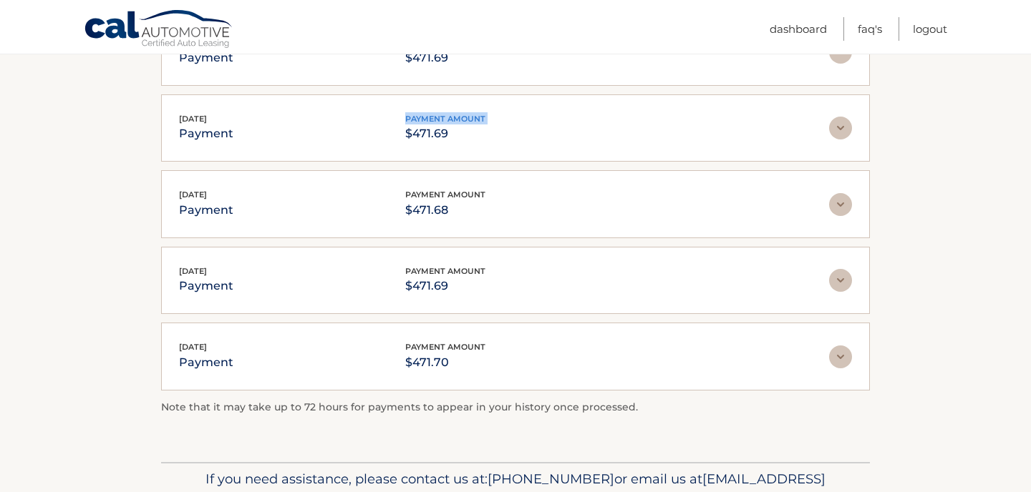
drag, startPoint x: 371, startPoint y: 104, endPoint x: 350, endPoint y: 163, distance: 62.9
click at [350, 170] on div "Mar 28, 2024 payment payment amount $471.68 Late Charges $0.00 Miscelleneous Ch…" at bounding box center [515, 204] width 709 height 68
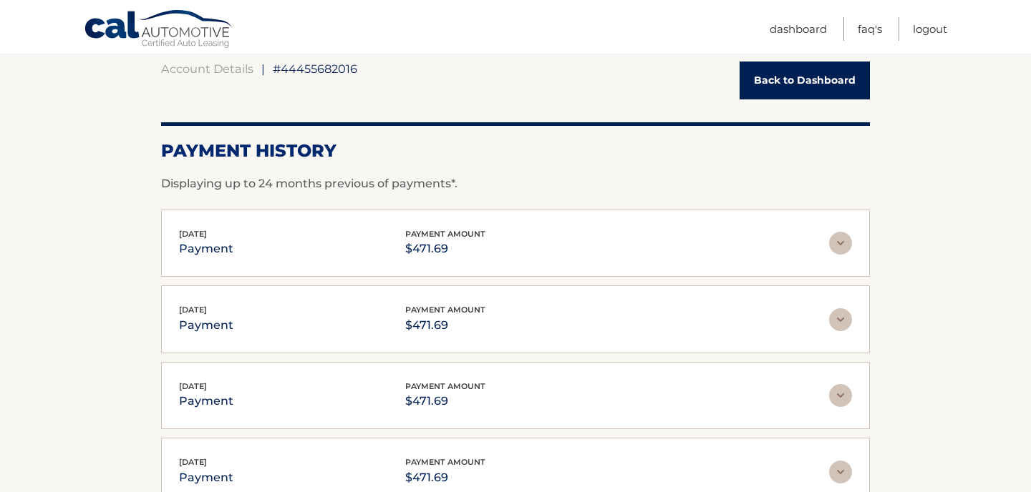
scroll to position [0, 0]
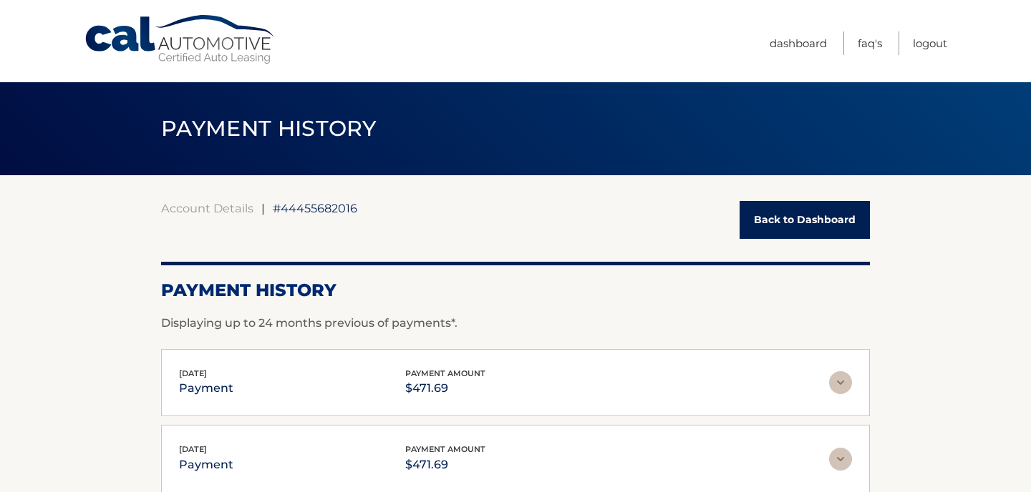
click at [797, 215] on link "Back to Dashboard" at bounding box center [804, 220] width 130 height 38
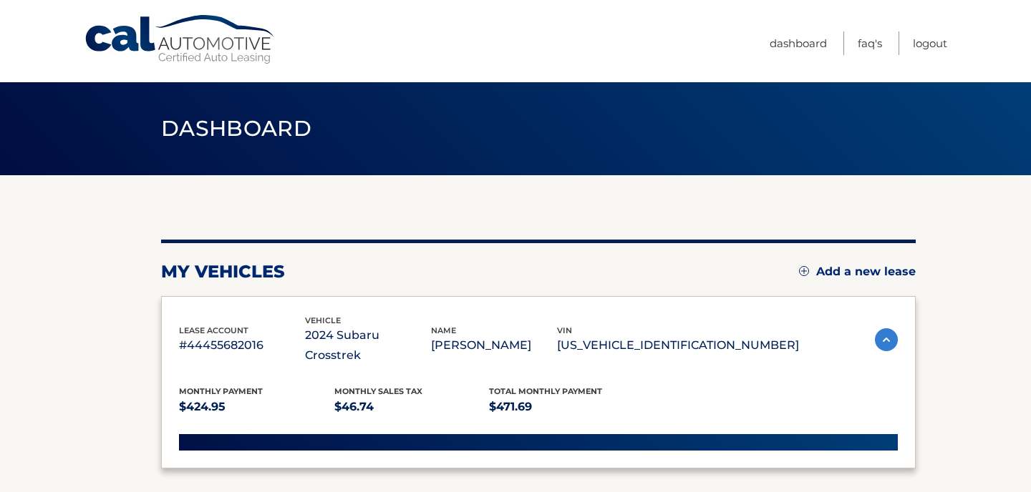
click at [795, 228] on div "my vehicles Add a new lease lease account #44455682016 vehicle 2024 Subaru Cros…" at bounding box center [538, 343] width 754 height 336
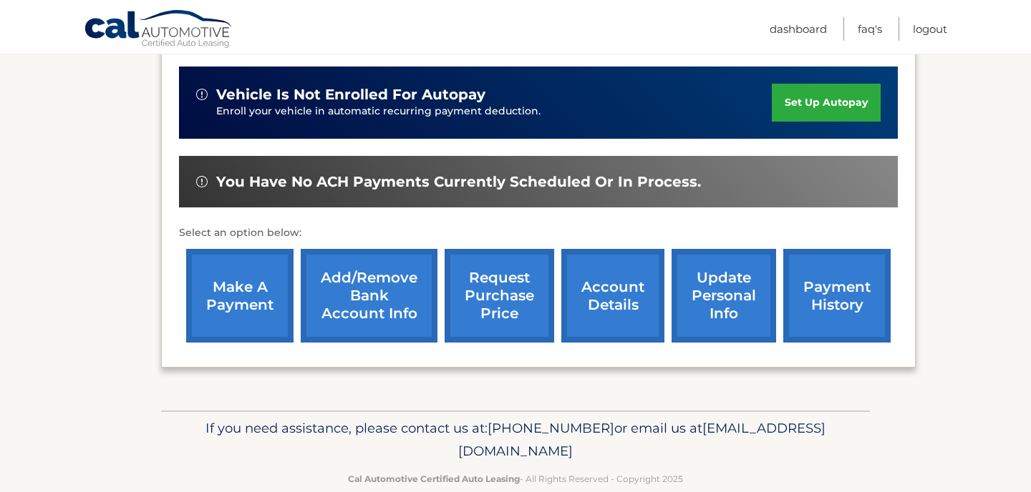
scroll to position [394, 0]
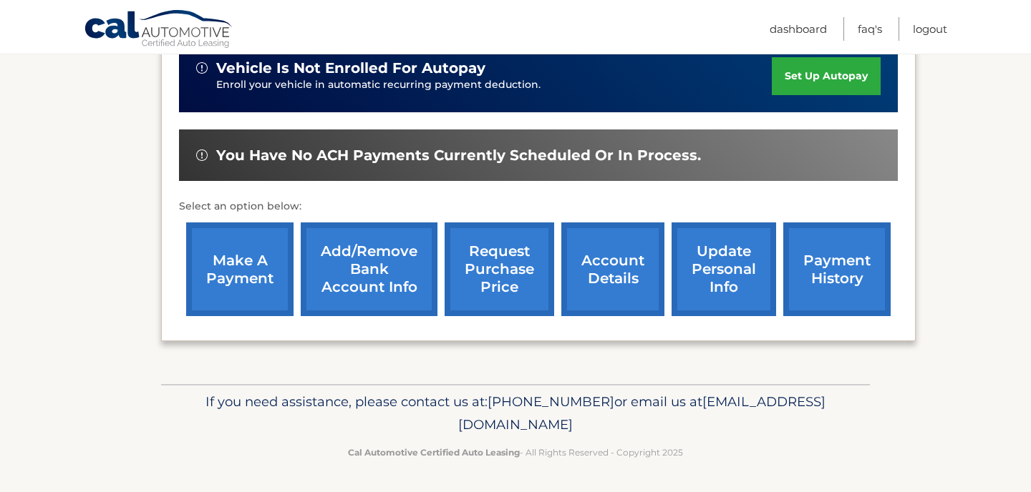
click at [606, 267] on link "account details" at bounding box center [612, 270] width 103 height 94
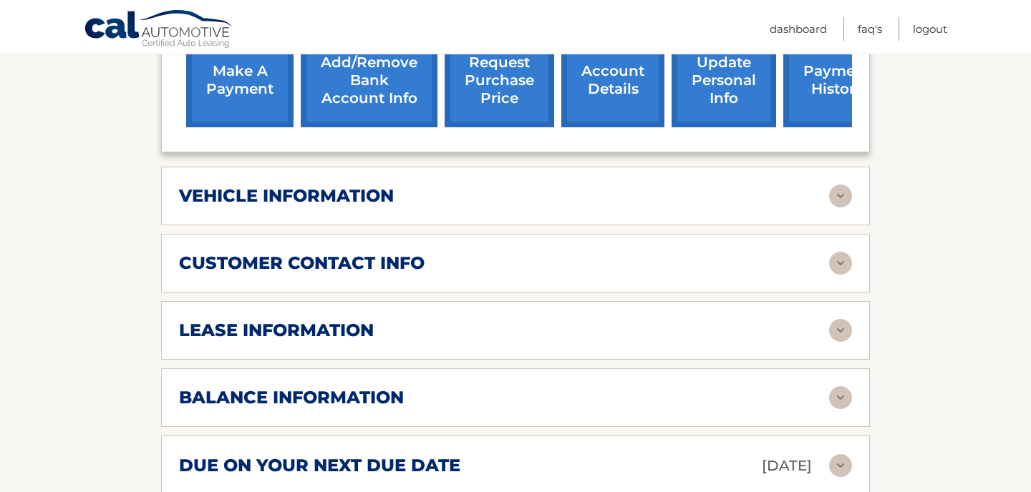
scroll to position [606, 0]
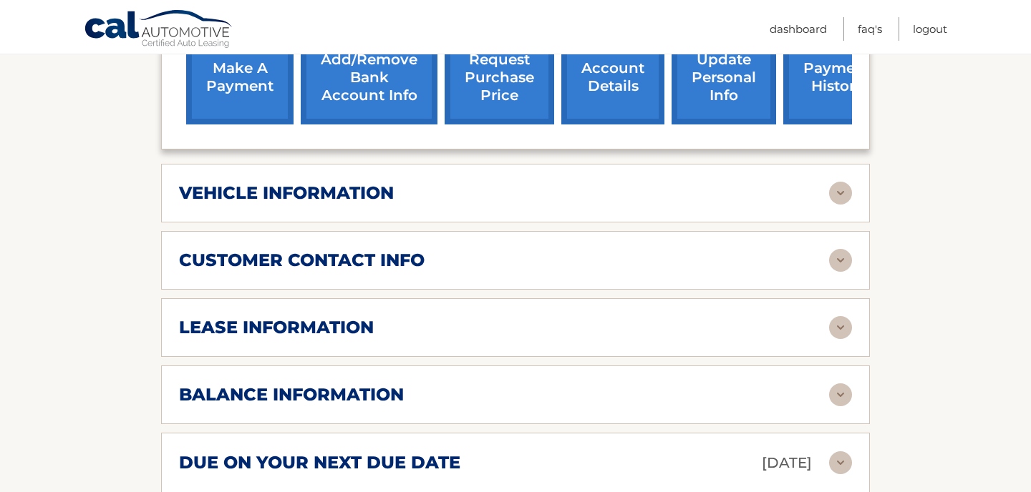
click at [842, 397] on img at bounding box center [840, 395] width 23 height 23
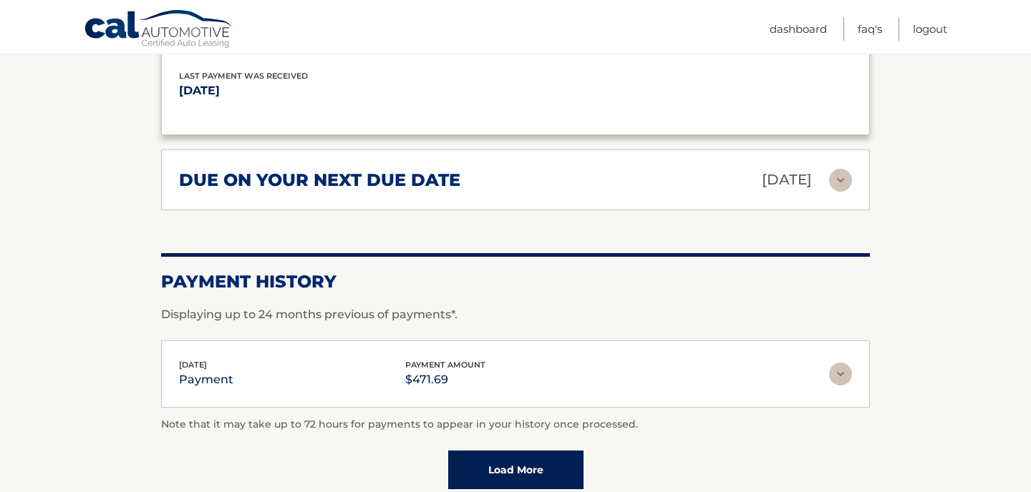
scroll to position [1051, 0]
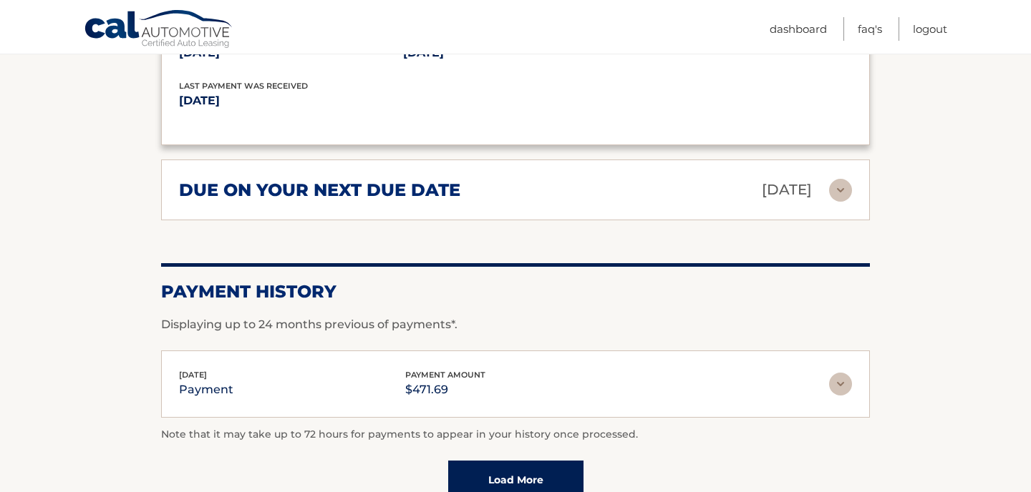
click at [840, 180] on img at bounding box center [840, 190] width 23 height 23
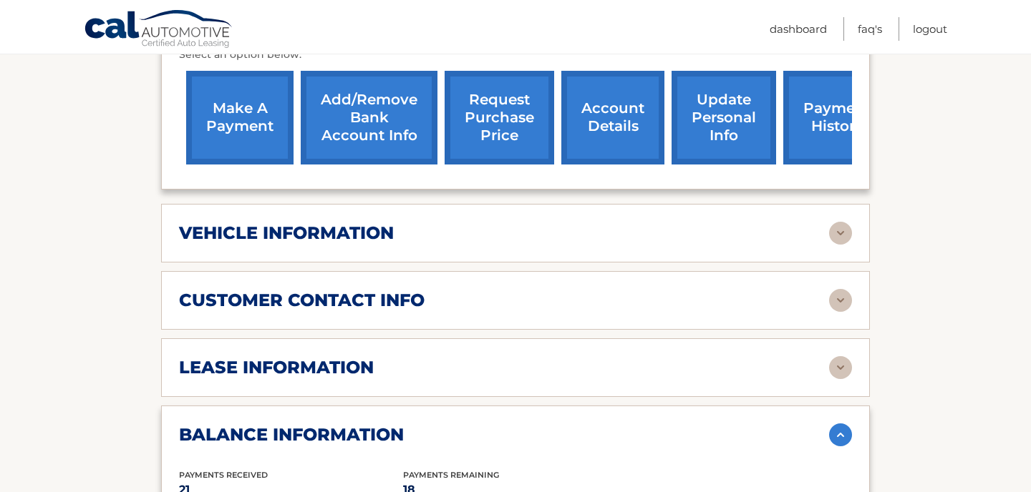
scroll to position [565, 0]
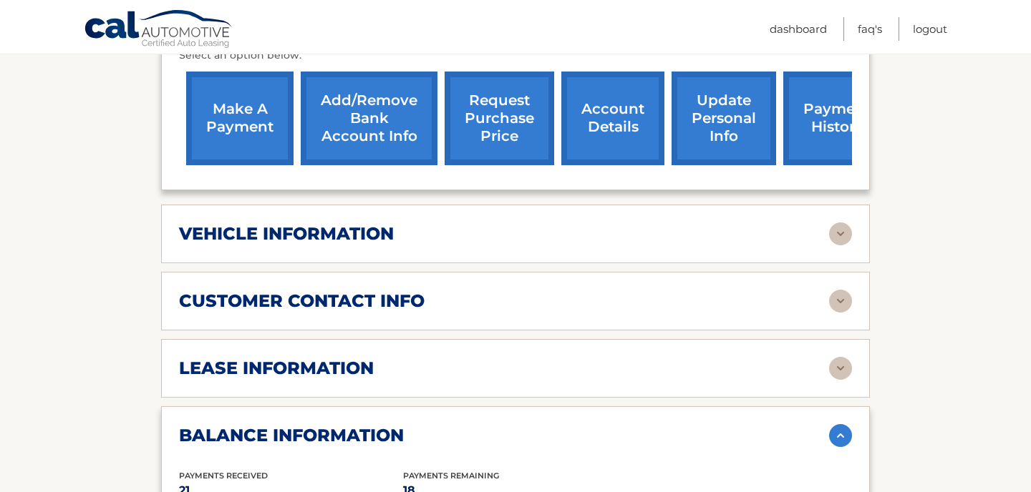
click at [841, 143] on link "payment history" at bounding box center [836, 119] width 107 height 94
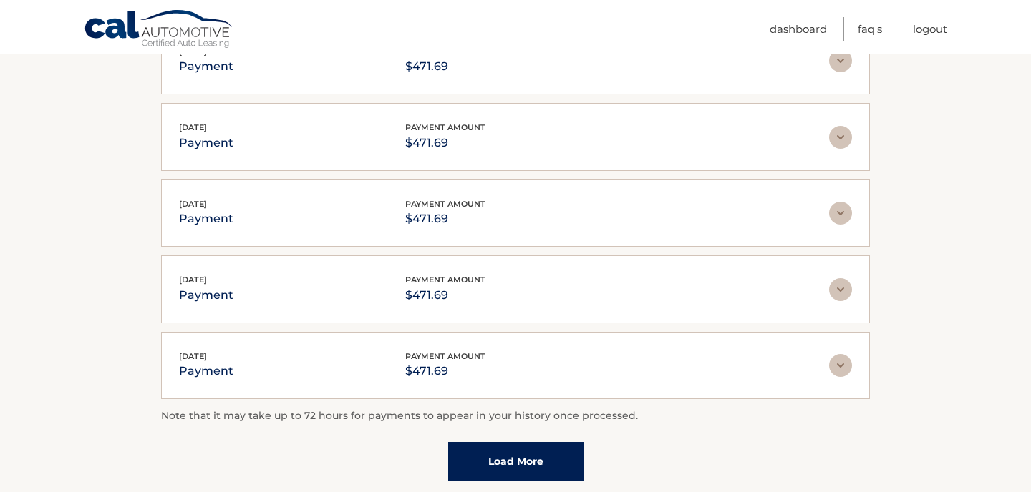
scroll to position [344, 0]
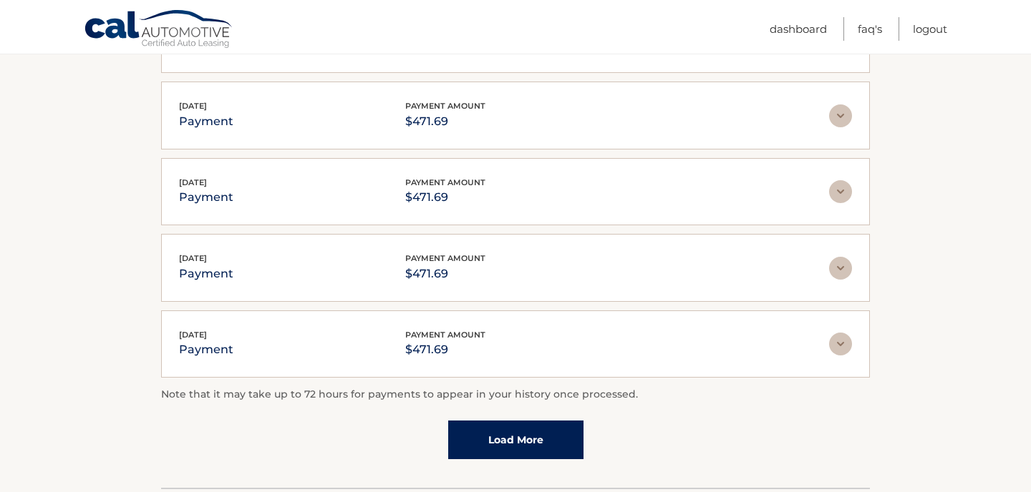
click at [558, 445] on link "Load More" at bounding box center [515, 440] width 135 height 39
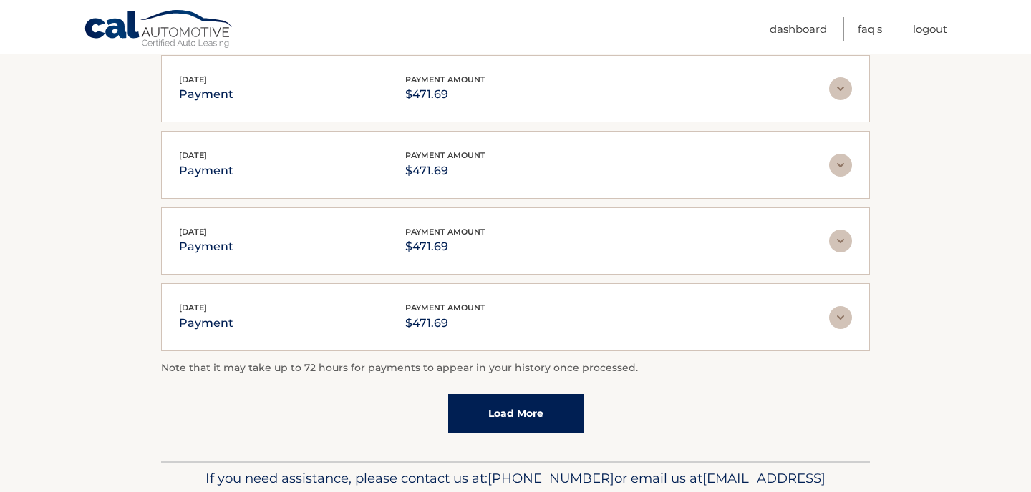
scroll to position [458, 0]
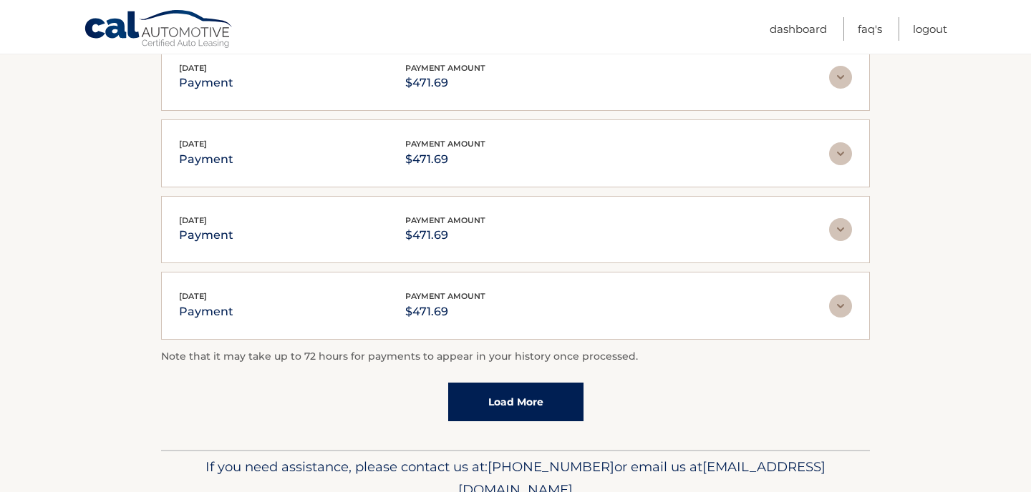
click at [533, 404] on link "Load More" at bounding box center [515, 402] width 135 height 39
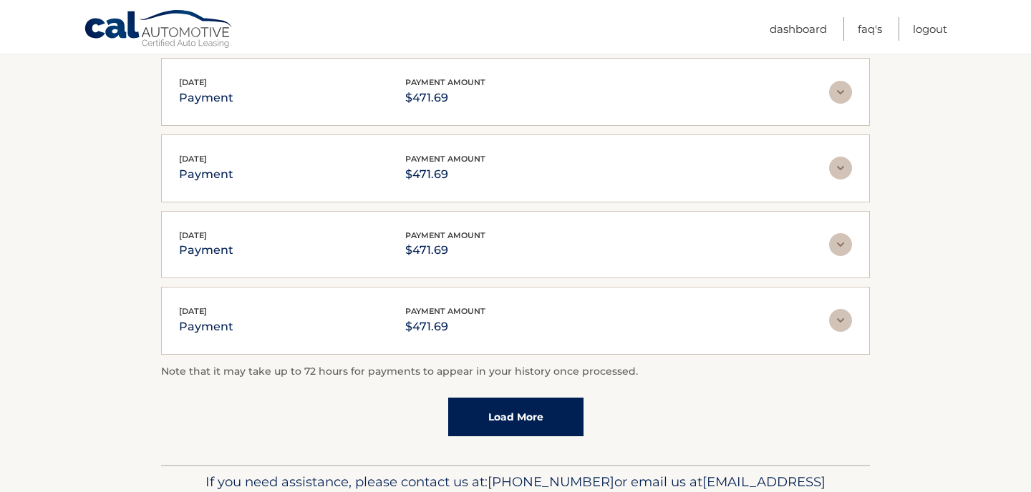
scroll to position [830, 0]
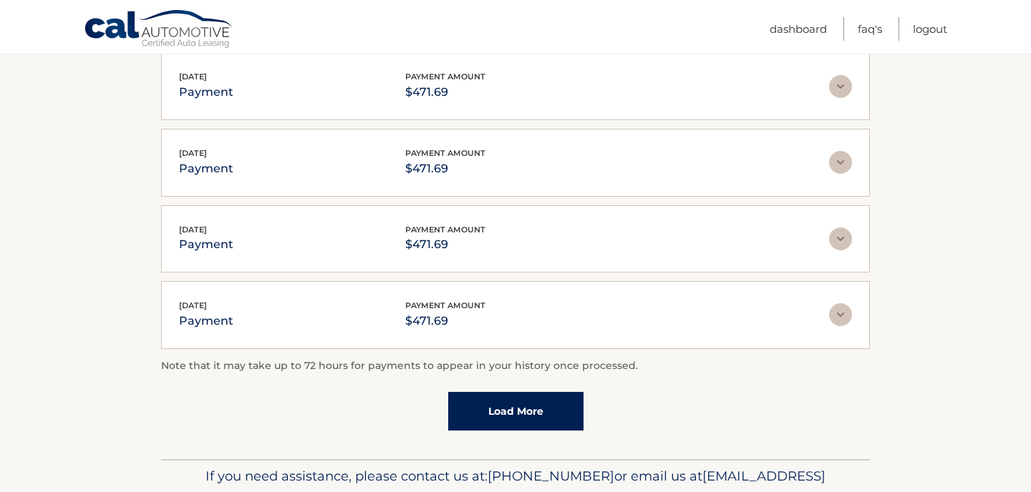
click at [533, 408] on link "Load More" at bounding box center [515, 411] width 135 height 39
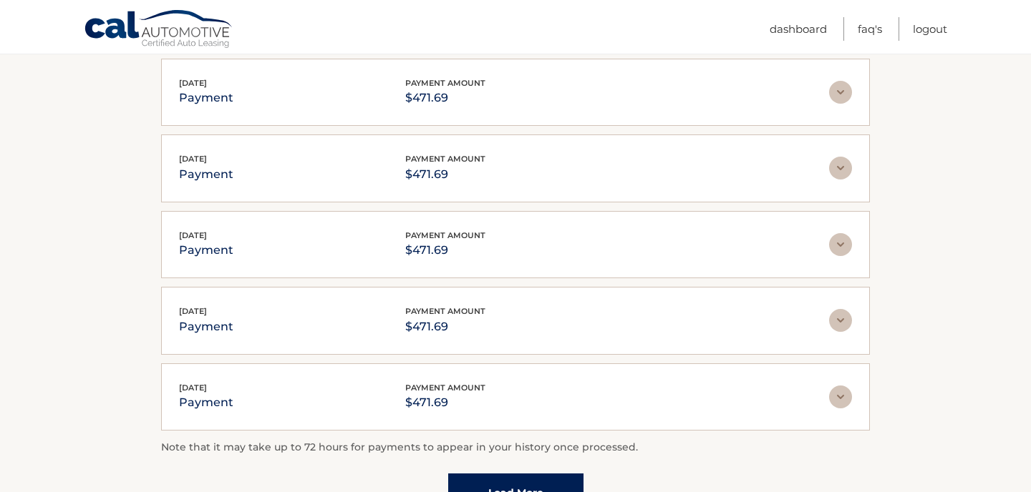
scroll to position [1145, 0]
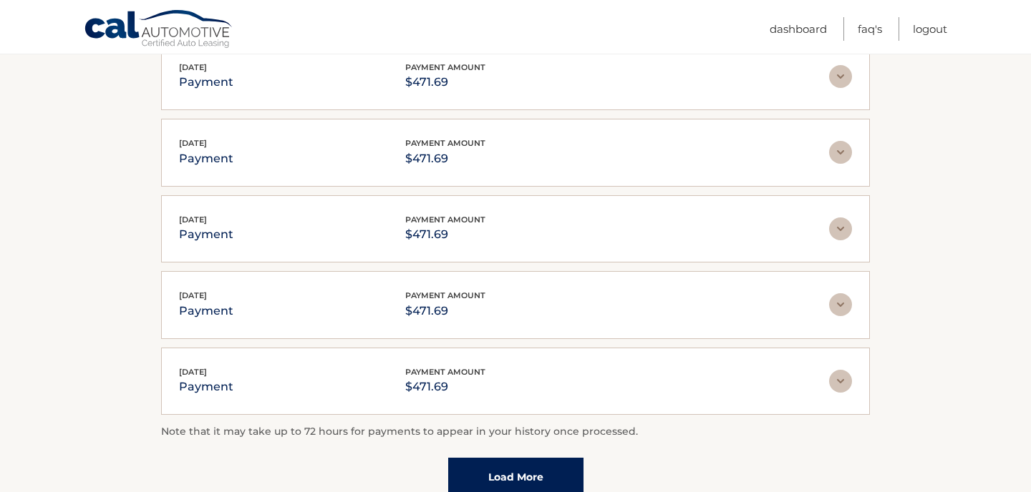
click at [571, 477] on link "Load More" at bounding box center [515, 477] width 135 height 39
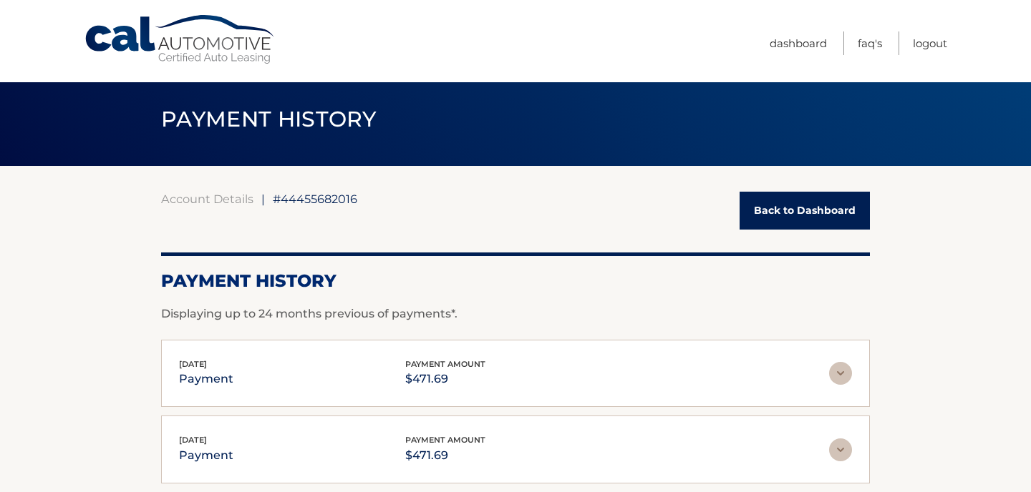
scroll to position [0, 0]
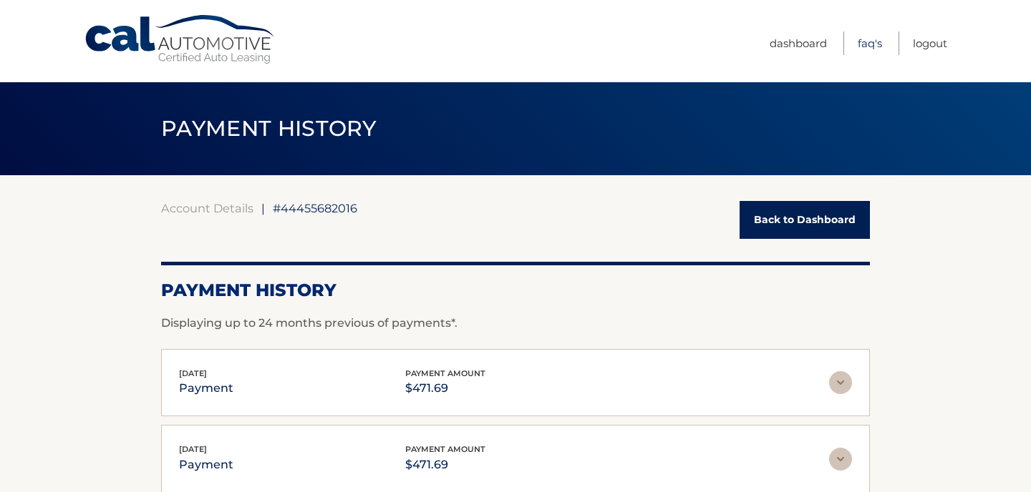
click at [868, 44] on link "FAQ's" at bounding box center [870, 43] width 24 height 24
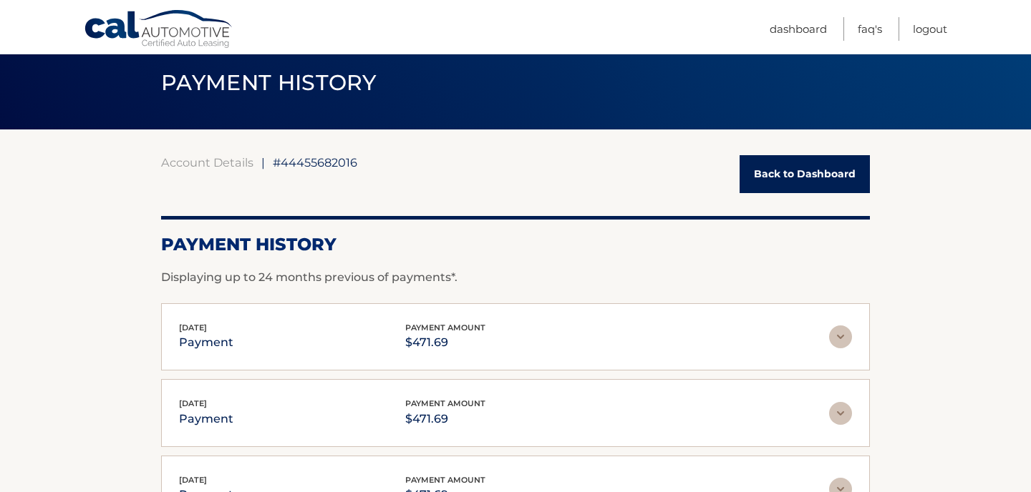
scroll to position [45, 0]
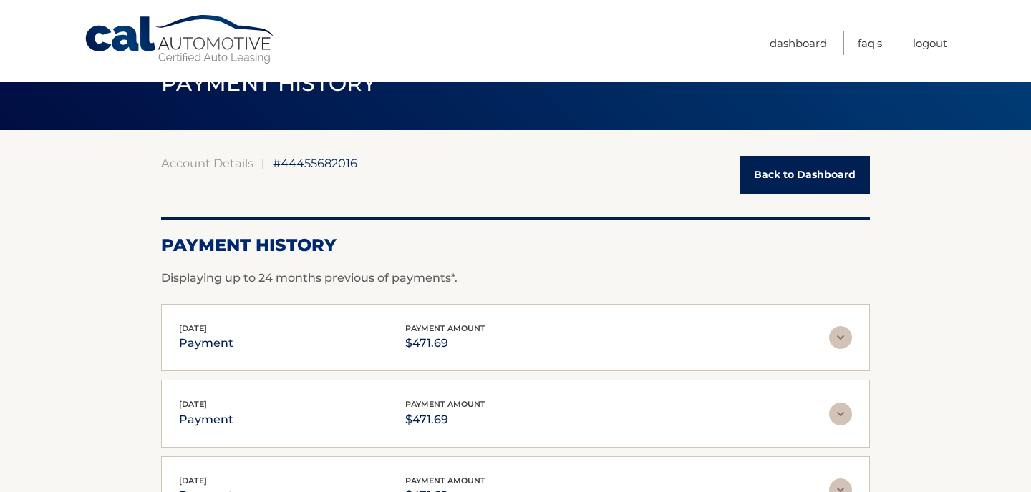
click at [782, 170] on link "Back to Dashboard" at bounding box center [804, 175] width 130 height 38
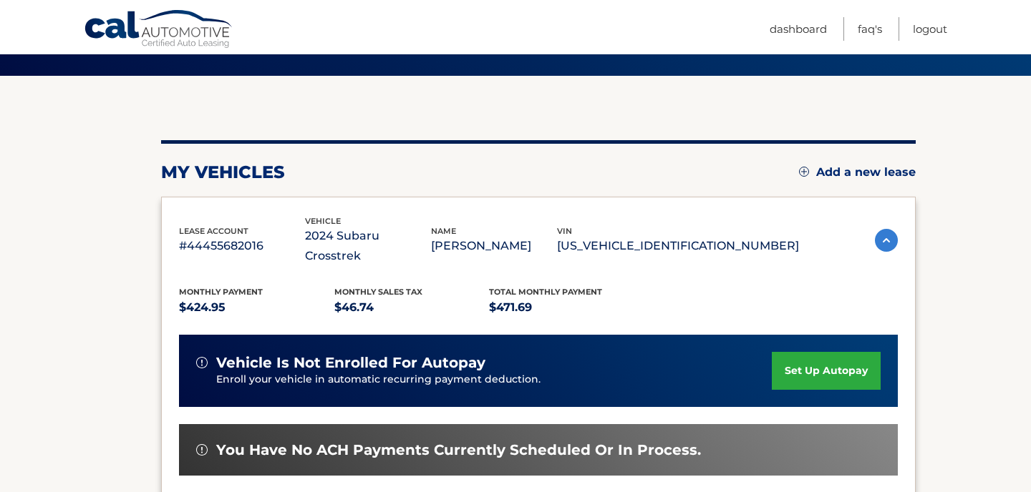
scroll to position [115, 0]
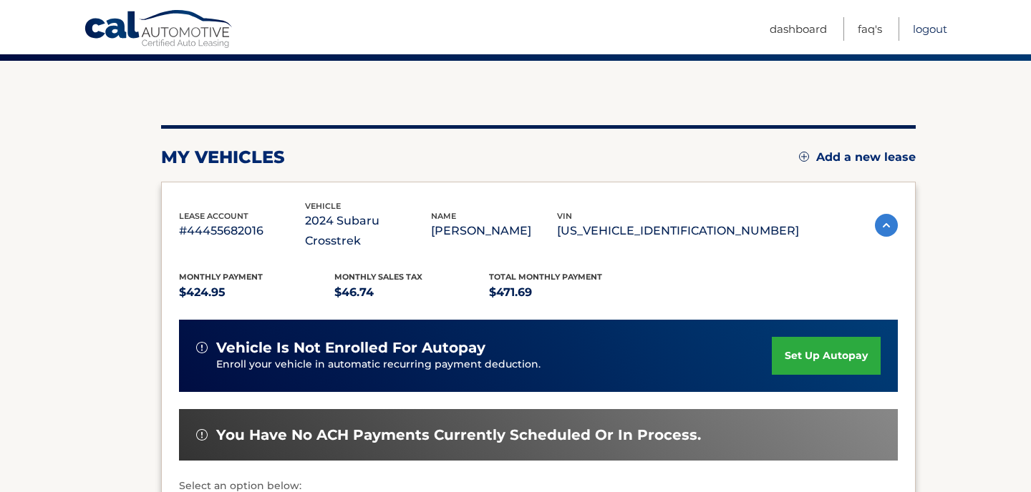
click at [936, 31] on link "Logout" at bounding box center [930, 29] width 34 height 24
